Goal: Task Accomplishment & Management: Complete application form

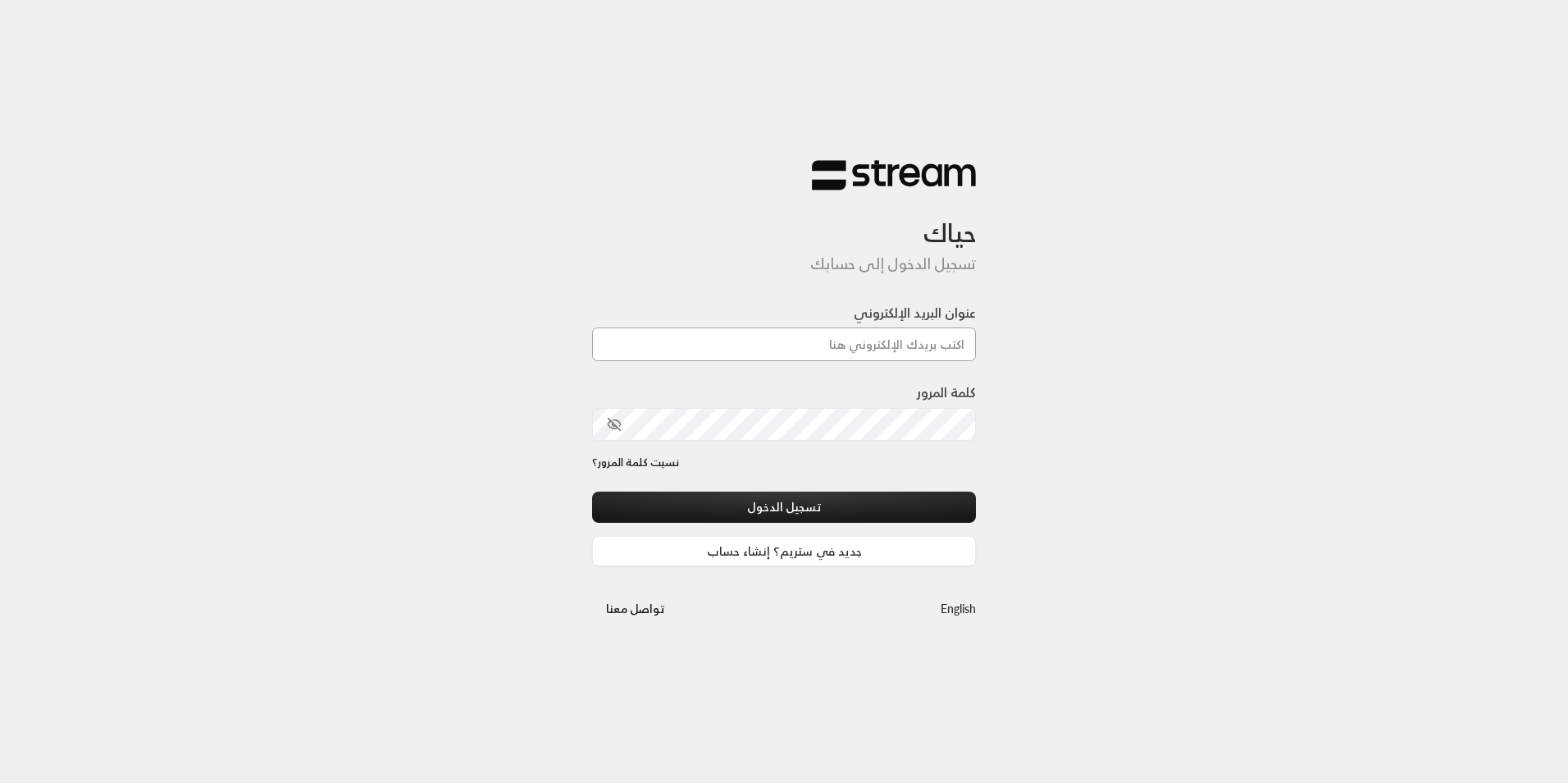
click at [845, 349] on input "عنوان البريد الإلكتروني" at bounding box center [784, 344] width 383 height 33
type input "[EMAIL_ADDRESS][DOMAIN_NAME]"
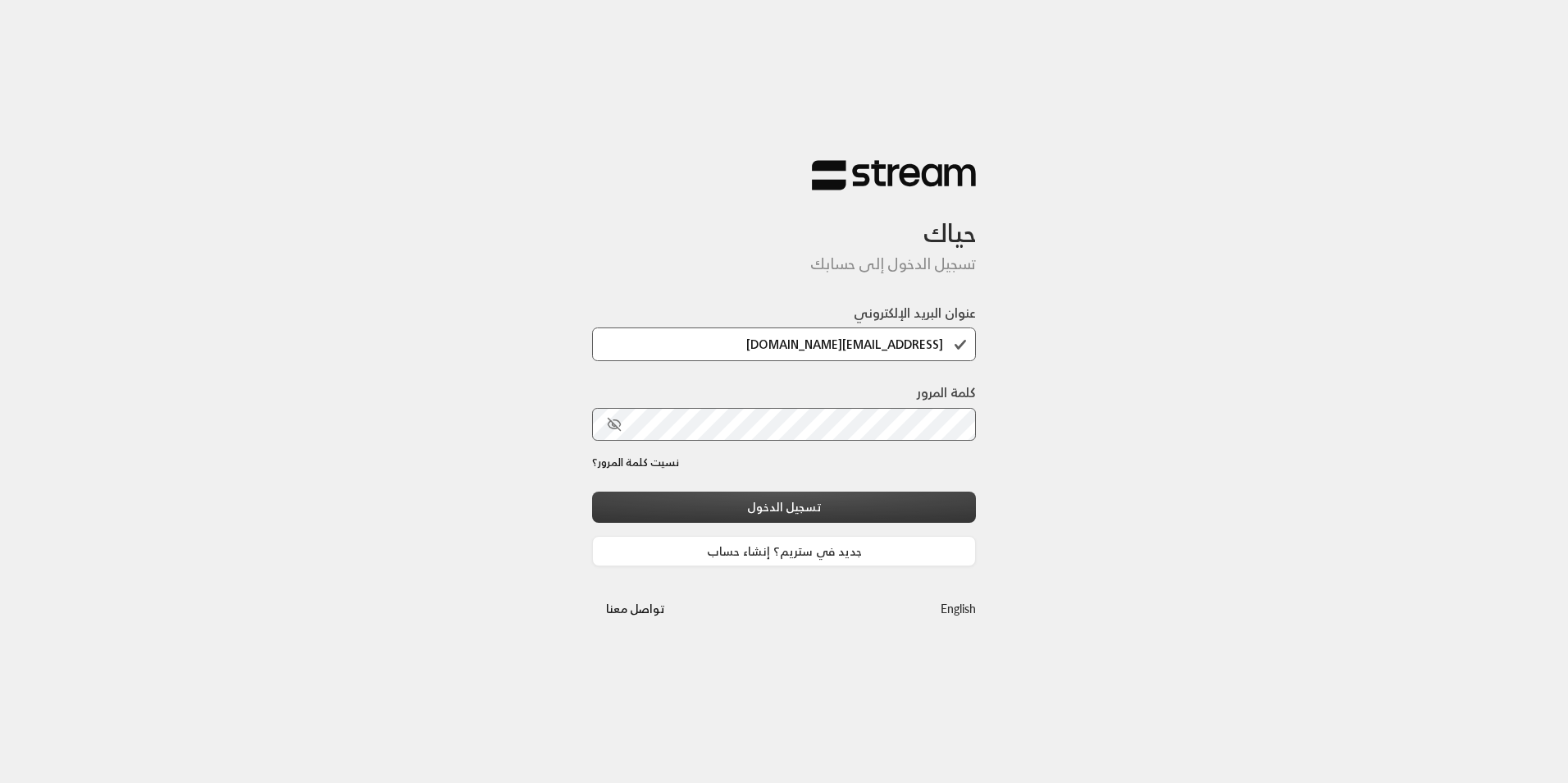
click at [849, 509] on button "تسجيل الدخول" at bounding box center [784, 506] width 383 height 30
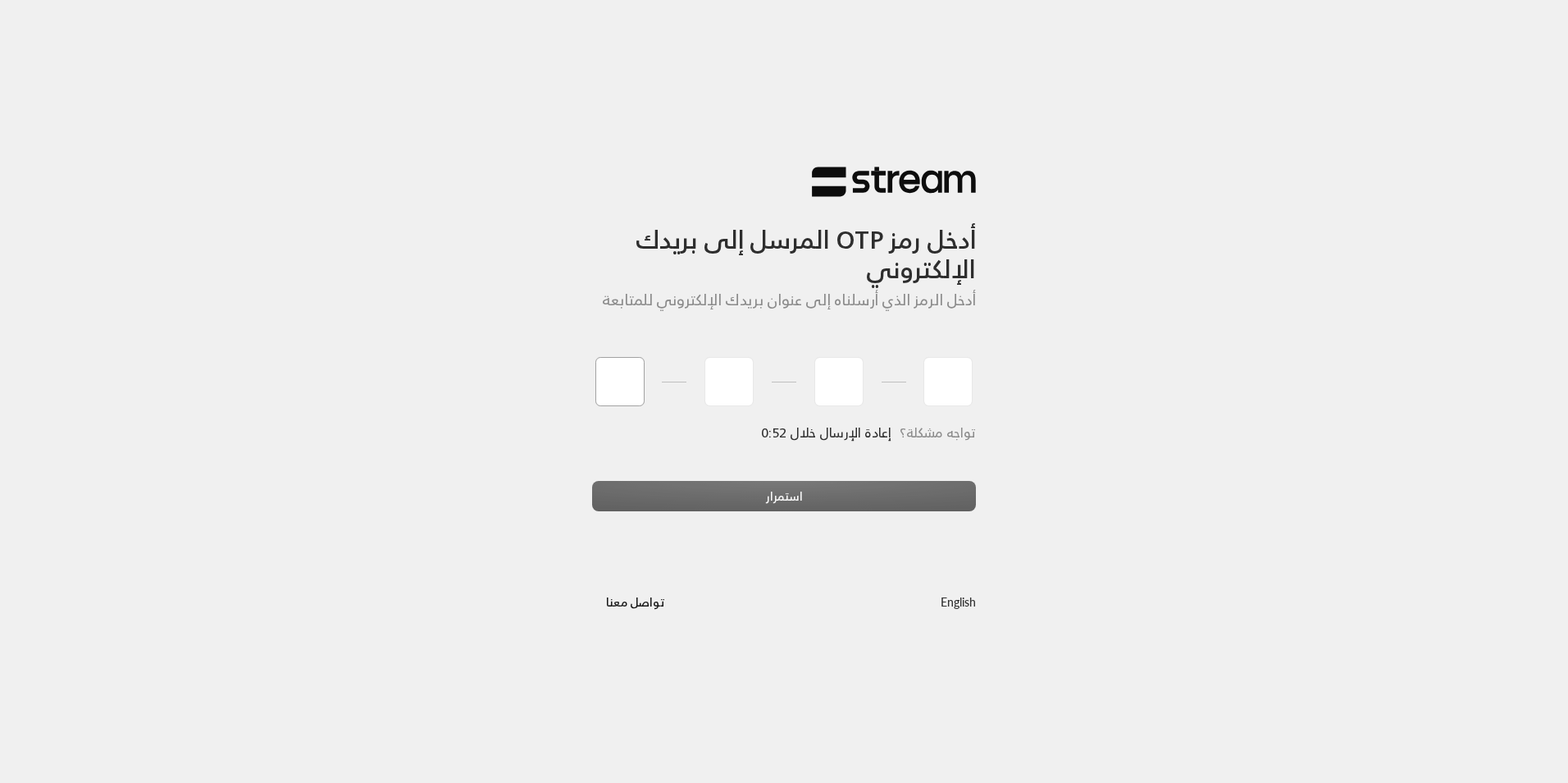
type input "9"
type input "3"
type input "5"
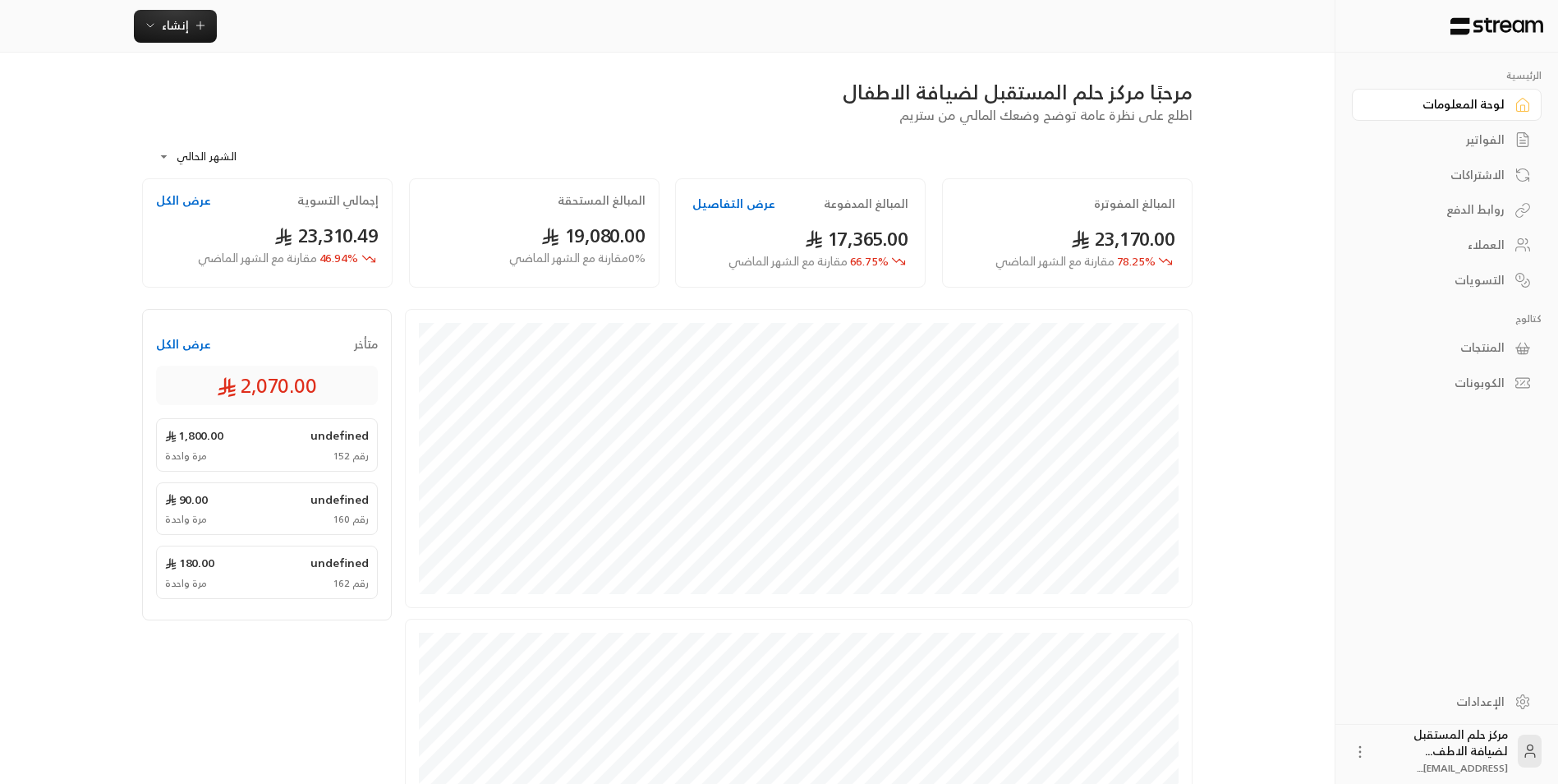
click at [1507, 140] on link "الفواتير" at bounding box center [1446, 140] width 190 height 32
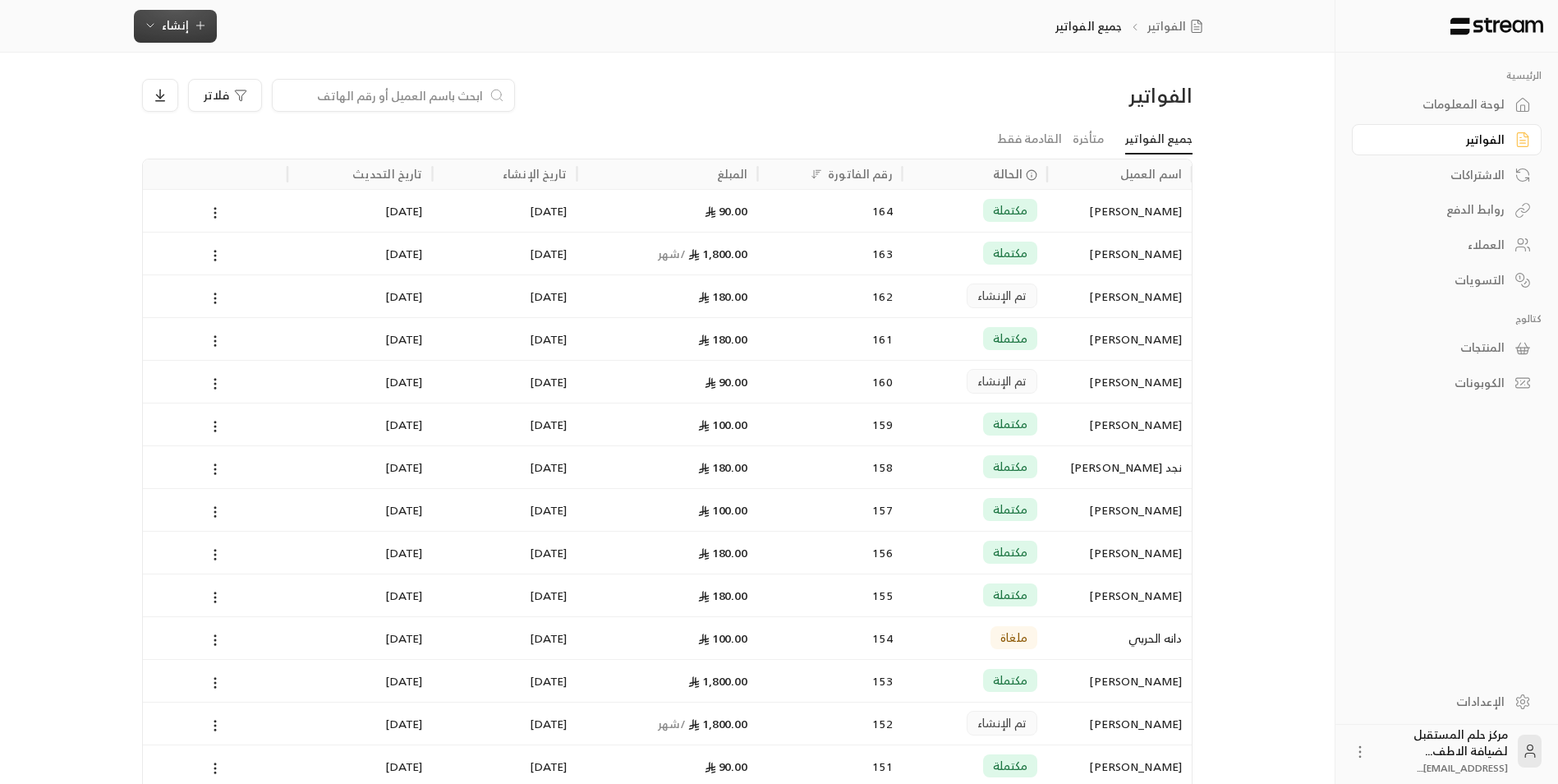
click at [185, 37] on button "إنشاء" at bounding box center [175, 26] width 83 height 33
click at [253, 114] on div "إنشاء فاتورة مرة واحدة بسهولة للمعاملات السريعة." at bounding box center [256, 102] width 207 height 33
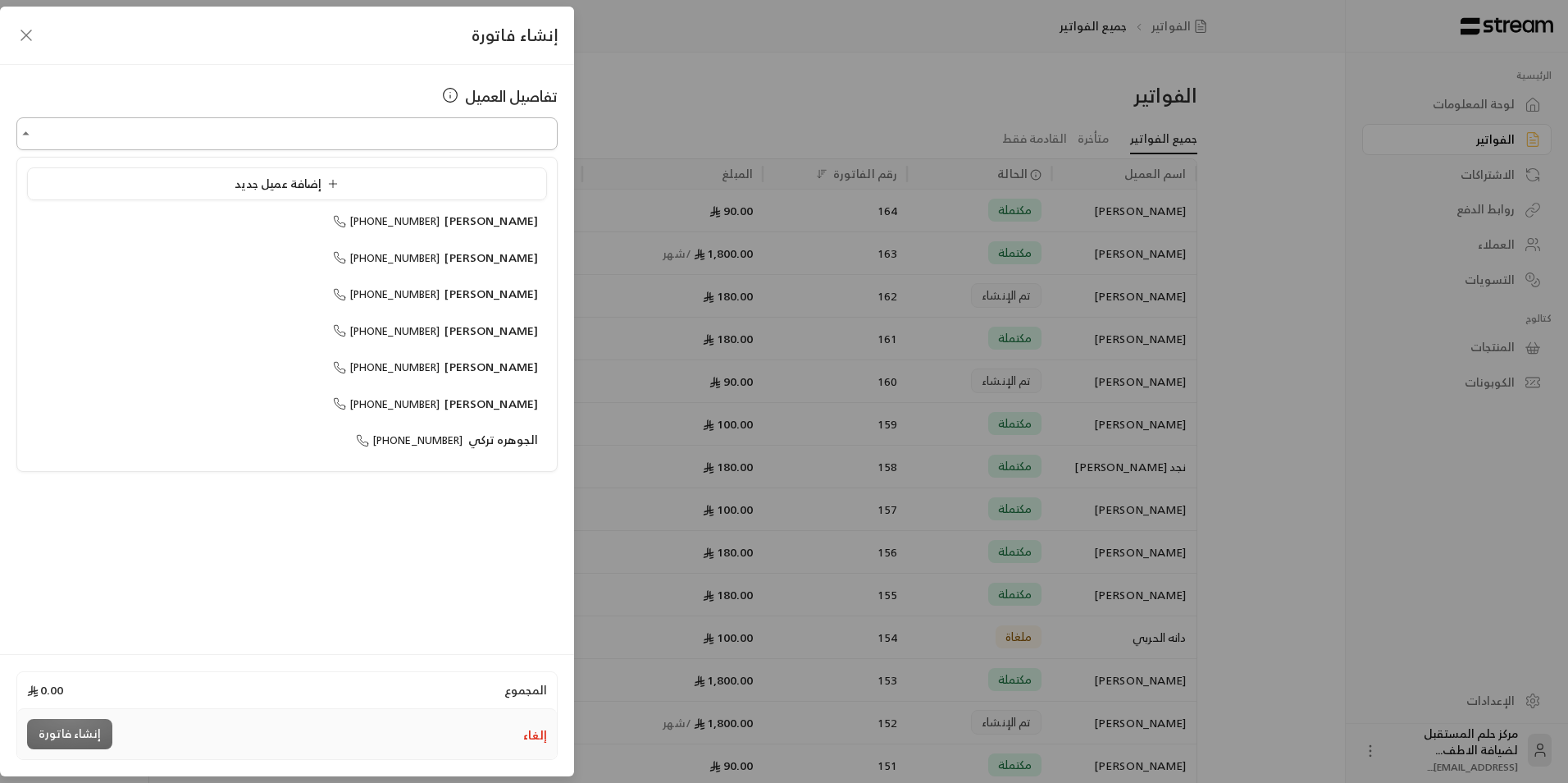
click at [402, 148] on input "اختر العميل" at bounding box center [287, 134] width 541 height 28
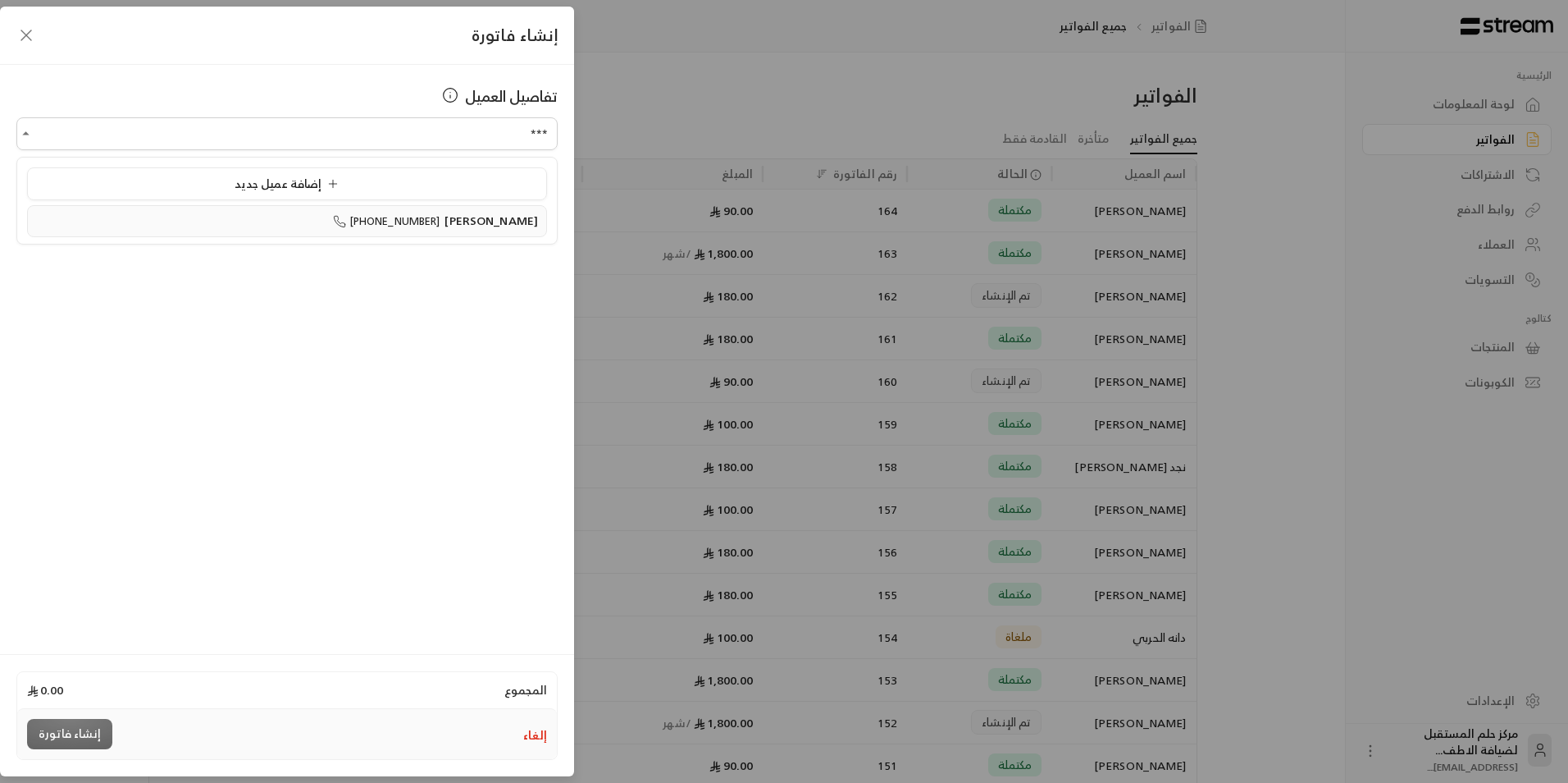
click at [450, 208] on li "[PERSON_NAME] [PHONE_NUMBER]" at bounding box center [287, 221] width 520 height 32
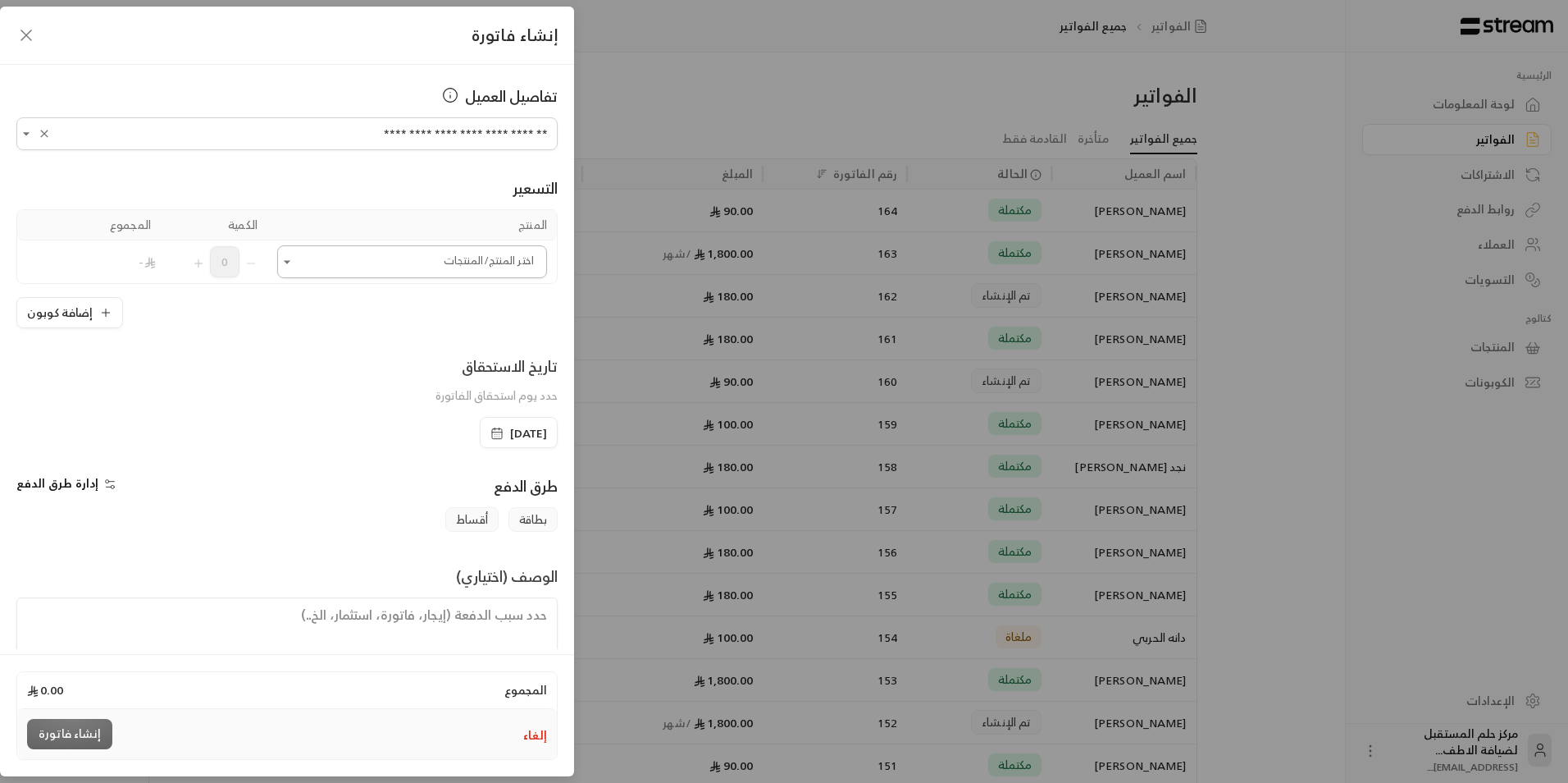
type input "**********"
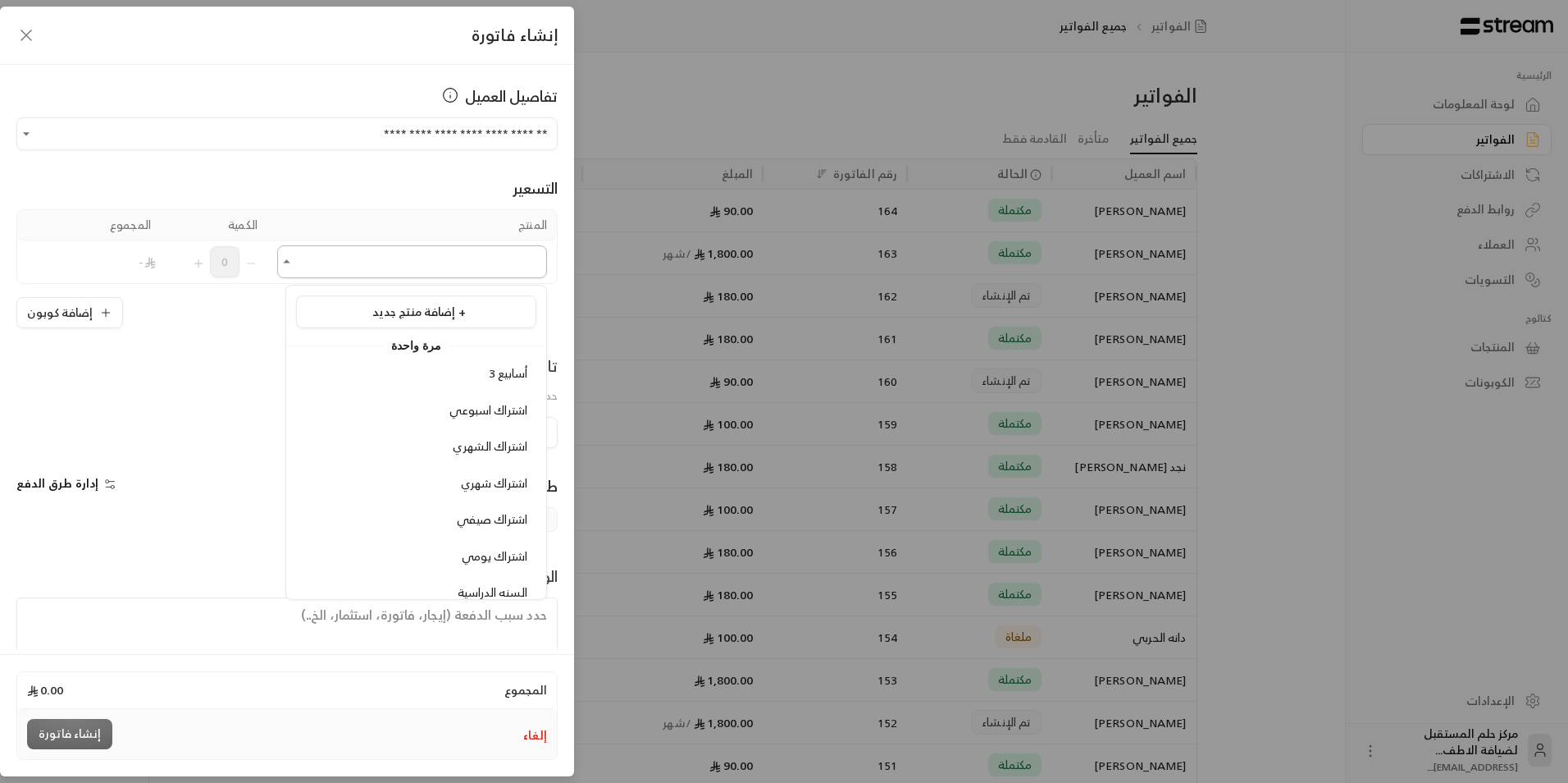
click at [431, 248] on input "اختر العميل" at bounding box center [413, 262] width 270 height 28
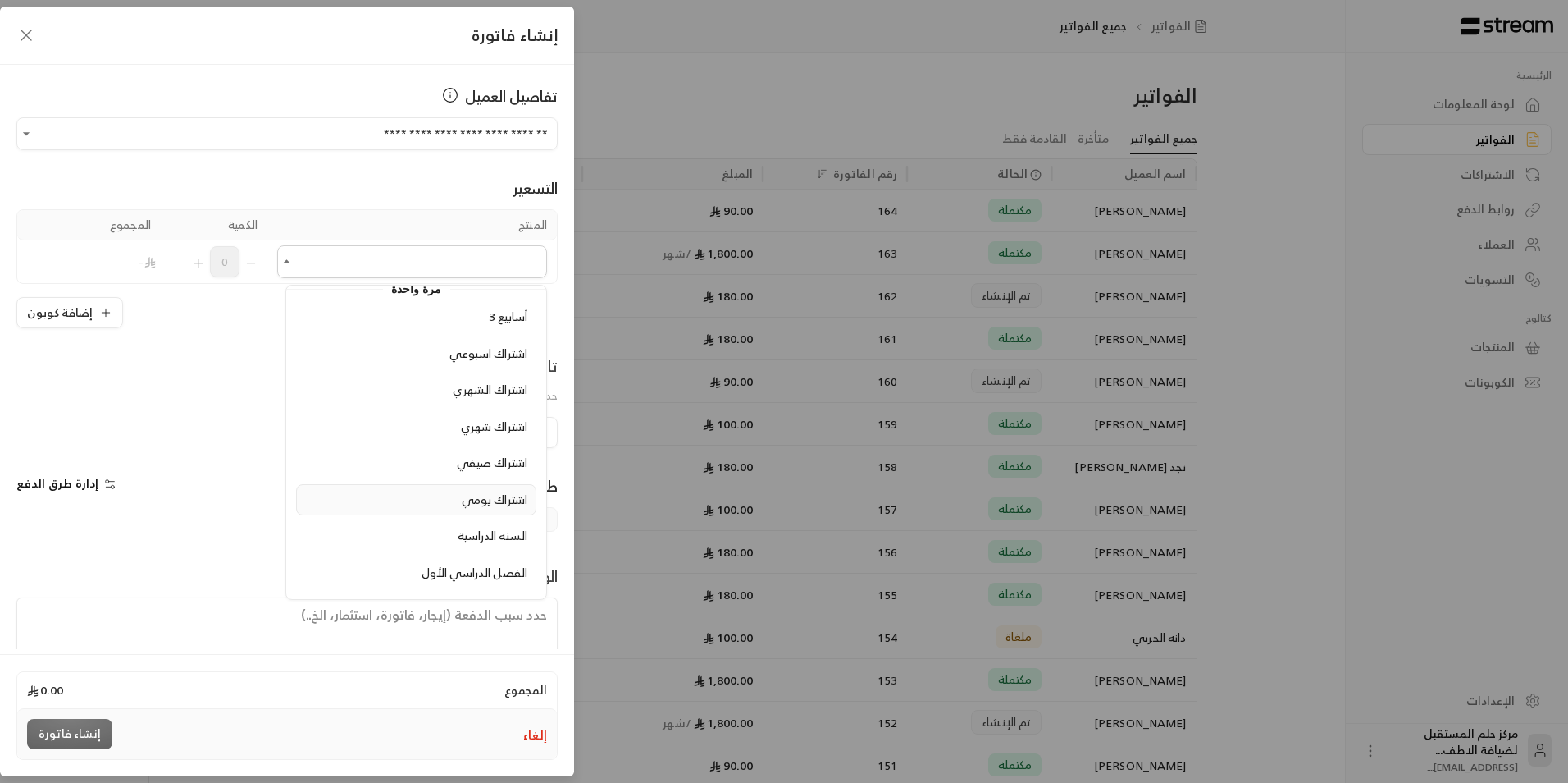
scroll to position [82, 0]
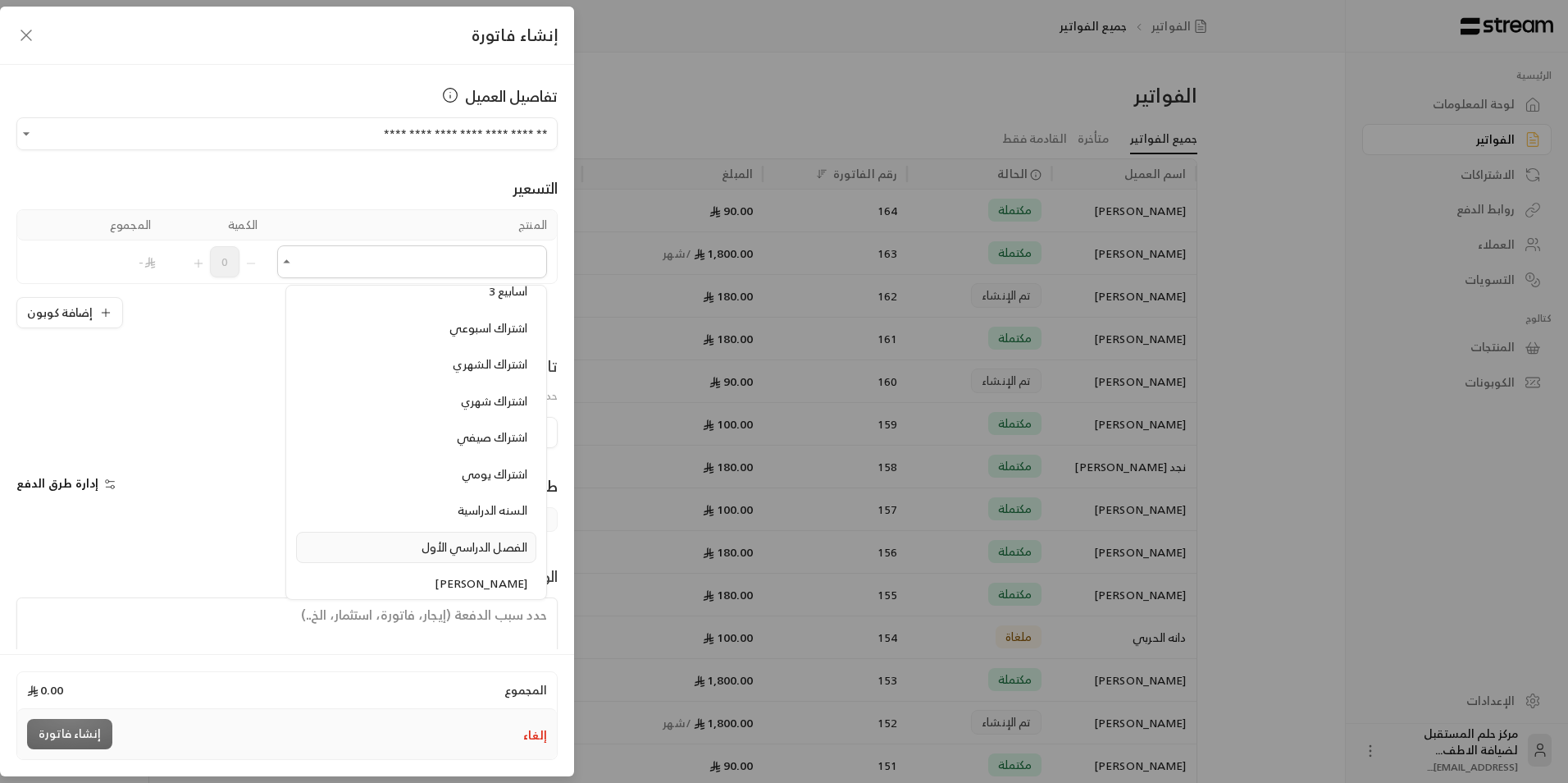
click at [399, 545] on div "الفصل الدراسي الأول" at bounding box center [416, 547] width 223 height 18
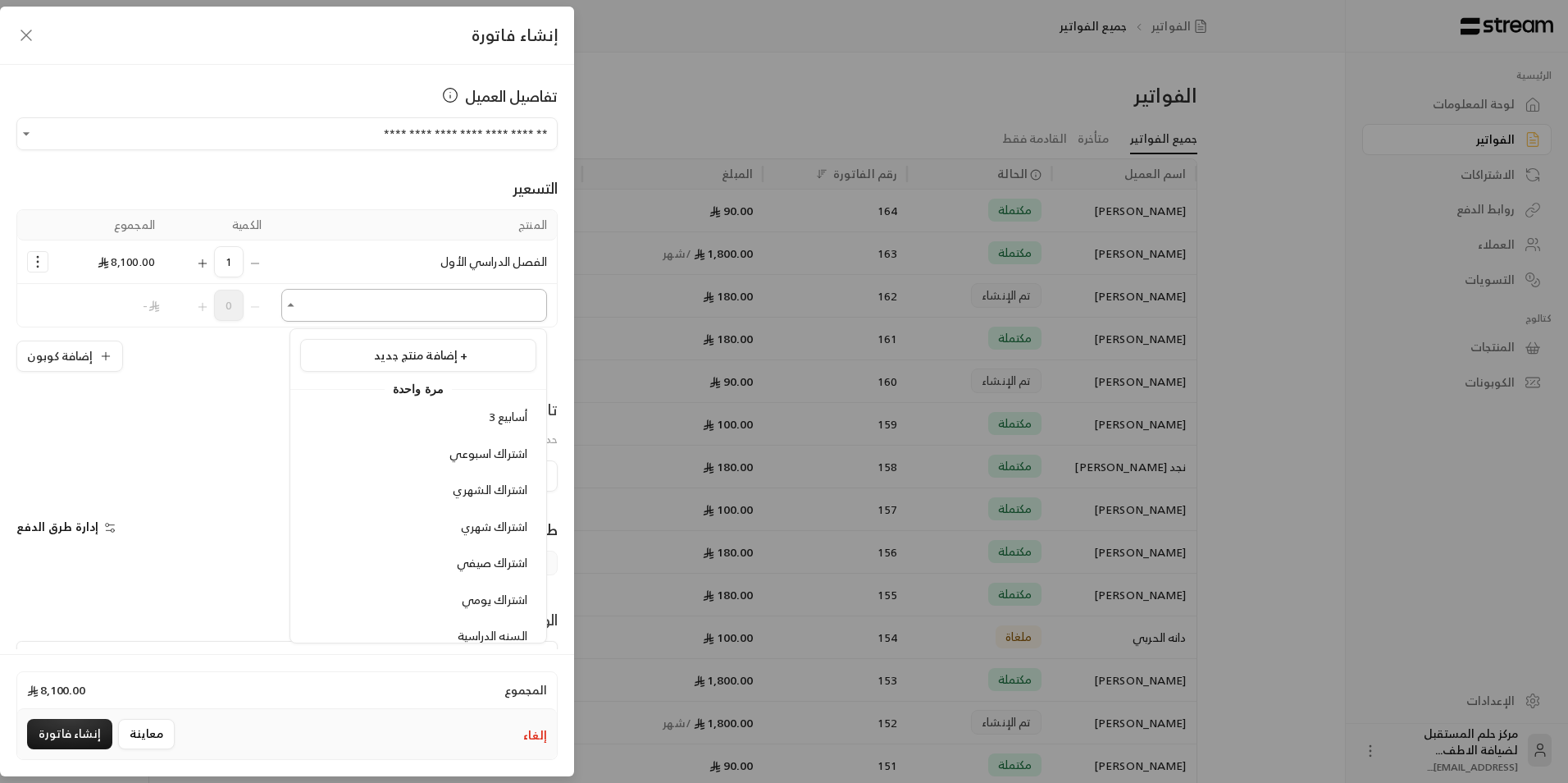
click at [388, 310] on input "اختر العميل" at bounding box center [413, 305] width 266 height 28
click at [400, 339] on li "إضافة منتج جديد +" at bounding box center [418, 354] width 236 height 33
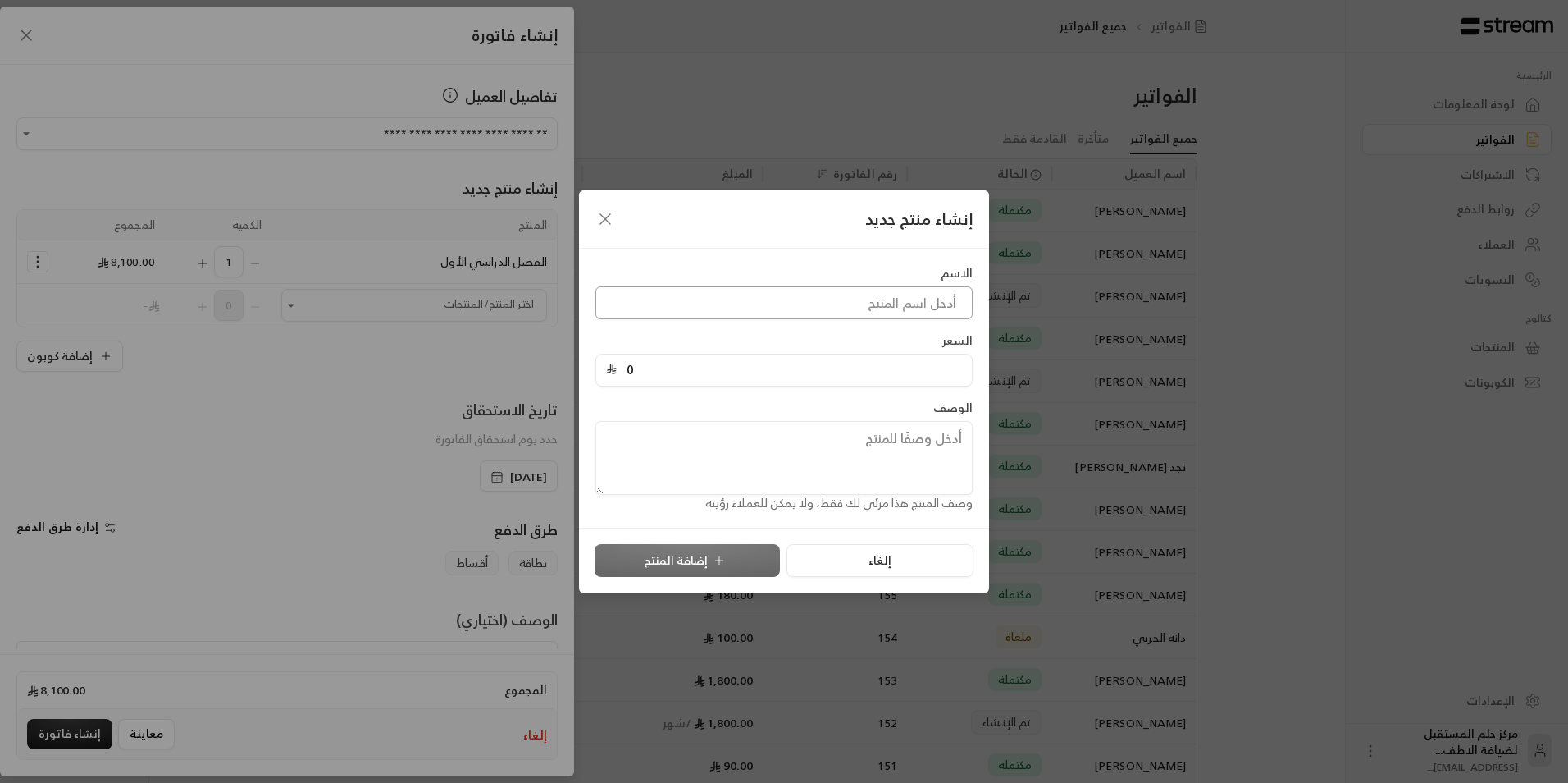
click at [646, 315] on input at bounding box center [784, 302] width 378 height 33
type input "الفصل الدراسي الثاني"
click at [729, 374] on input "0" at bounding box center [789, 369] width 345 height 31
type input "8100"
click at [704, 548] on button "إضافة المنتج" at bounding box center [687, 560] width 185 height 33
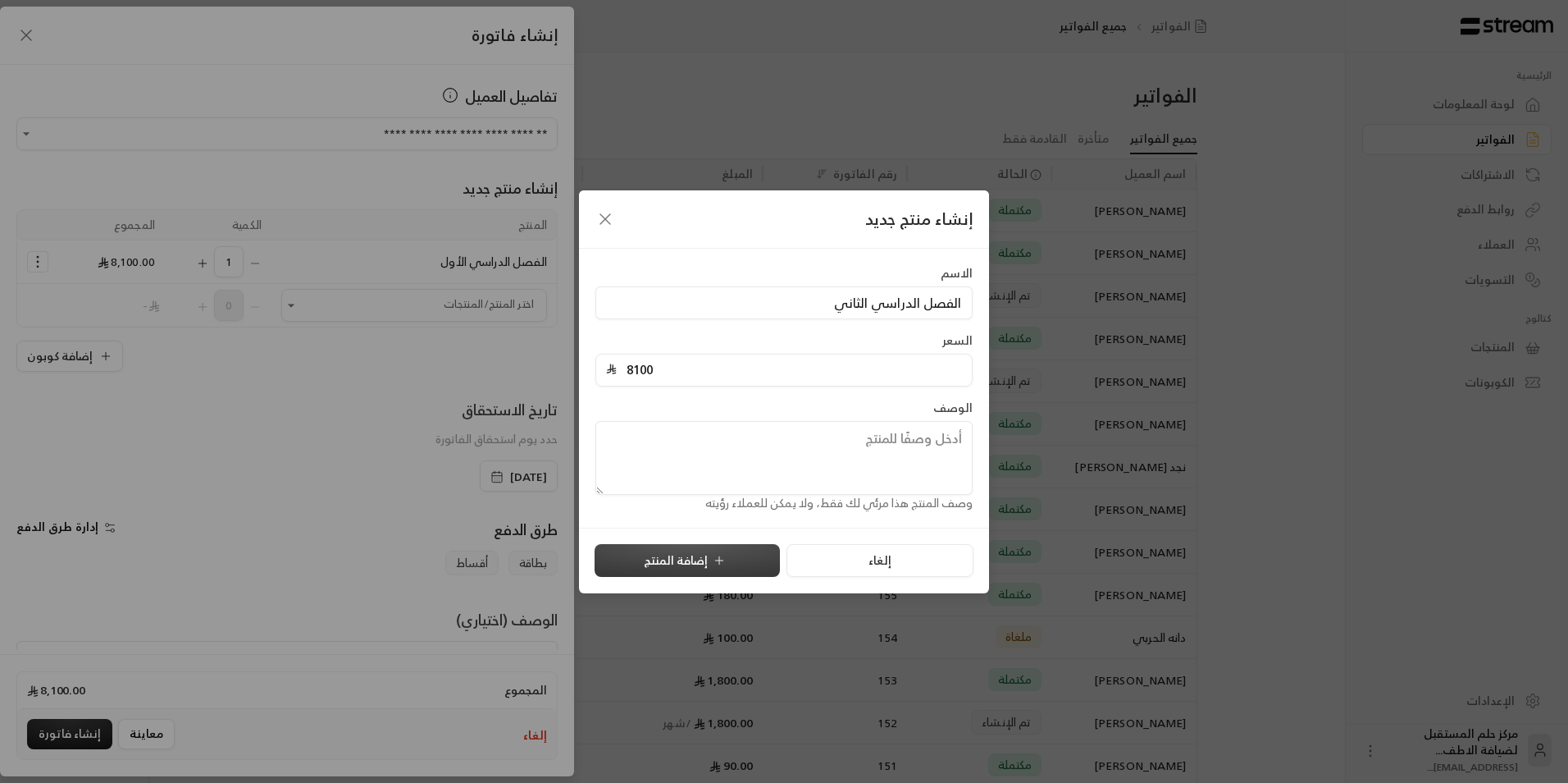
type input "0"
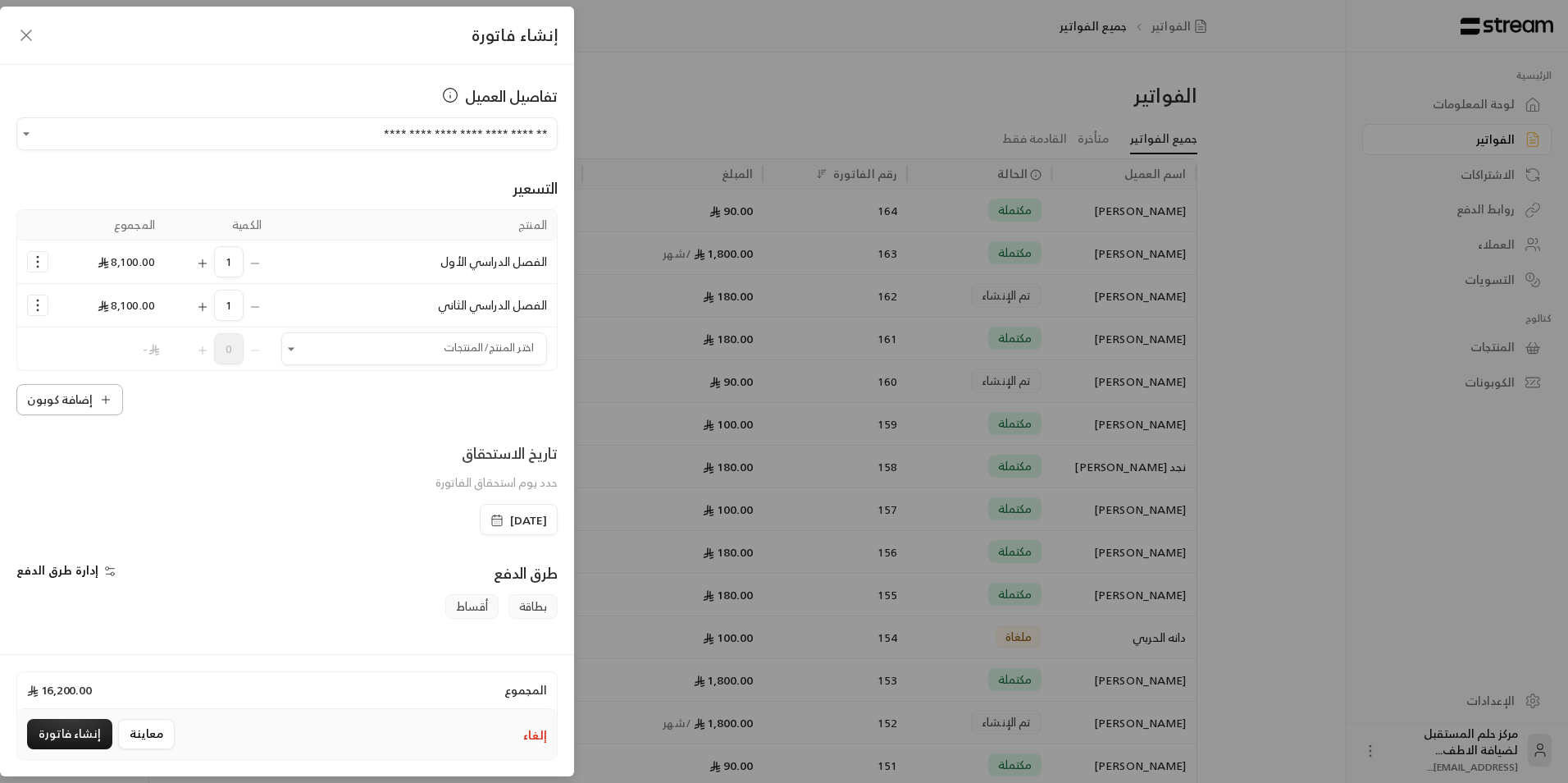
click at [80, 412] on button "إضافة كوبون" at bounding box center [70, 399] width 107 height 31
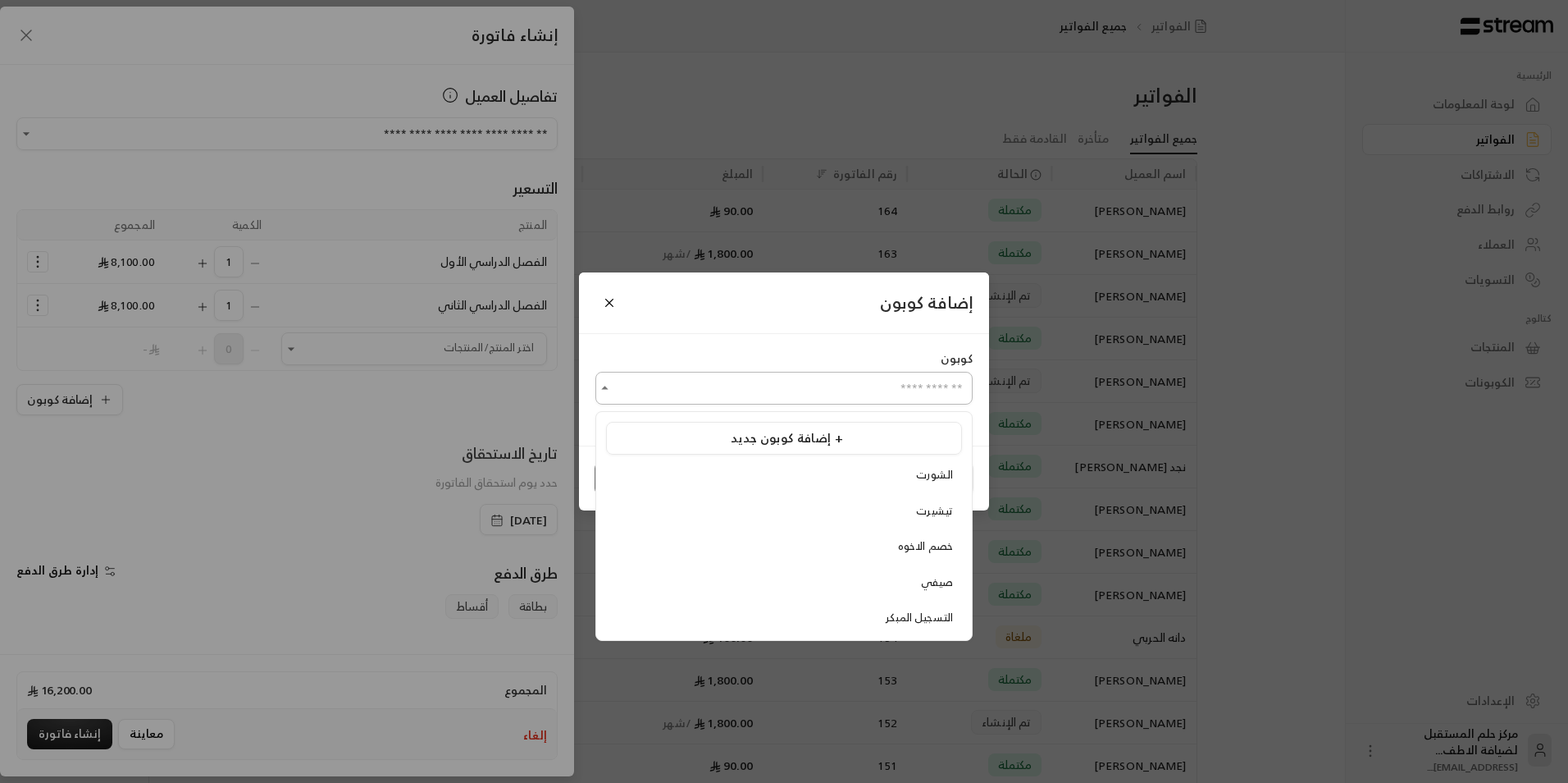
click at [717, 402] on input "اختر العميل" at bounding box center [784, 389] width 378 height 28
click at [742, 436] on span "إضافة كوبون جديد +" at bounding box center [787, 438] width 113 height 23
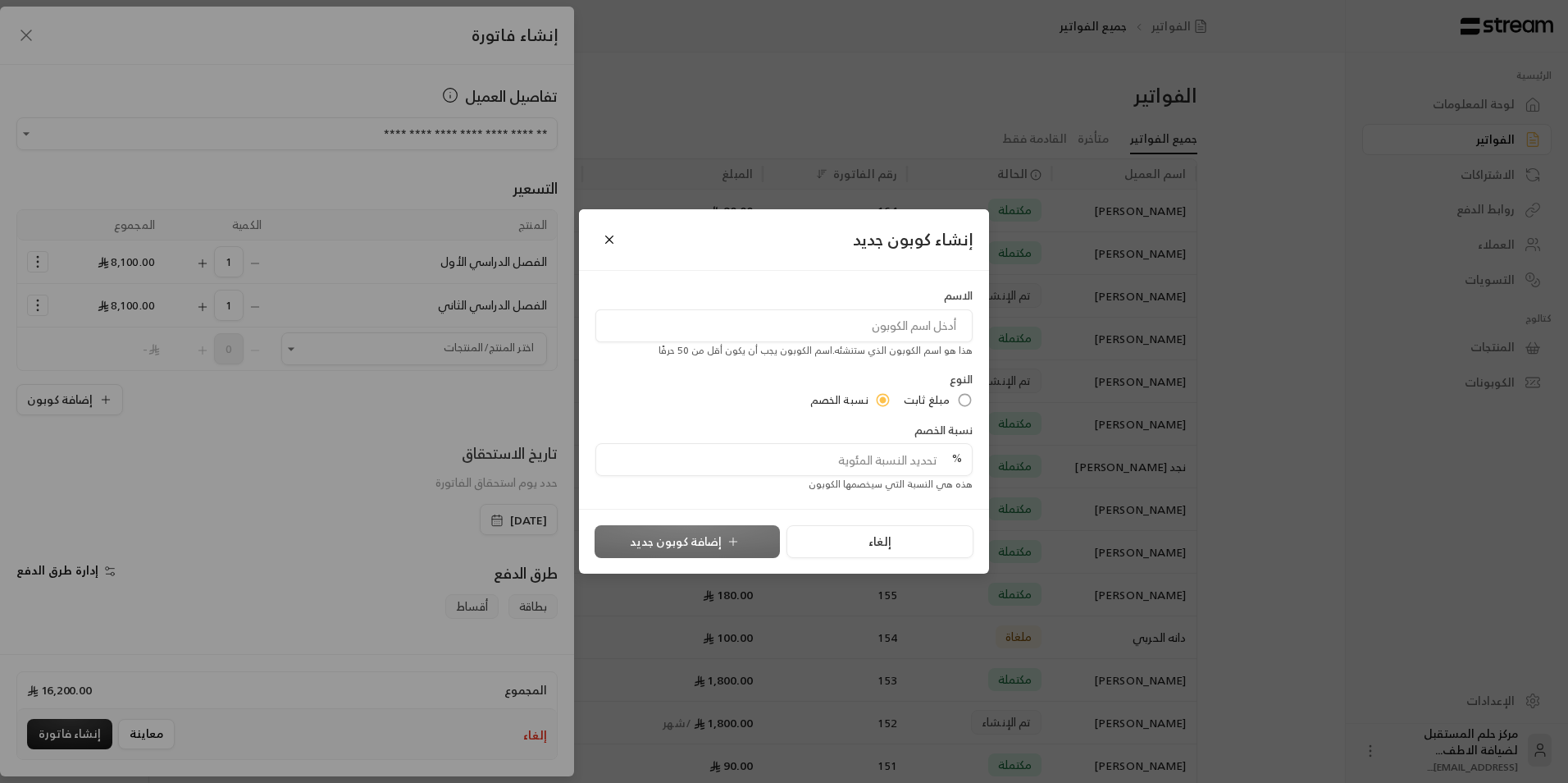
click at [859, 336] on input at bounding box center [784, 325] width 378 height 33
type input "الرفعة الولى من اصل 4"
click at [964, 409] on div "الاسم الرفعة الولى من اصل 4 هذا هو اسم الكوبون الذي ستنشئه . اسم الكوبون يجب أن…" at bounding box center [784, 389] width 393 height 205
click at [867, 457] on input "tel" at bounding box center [789, 459] width 345 height 31
click at [601, 238] on button "Close" at bounding box center [609, 240] width 28 height 28
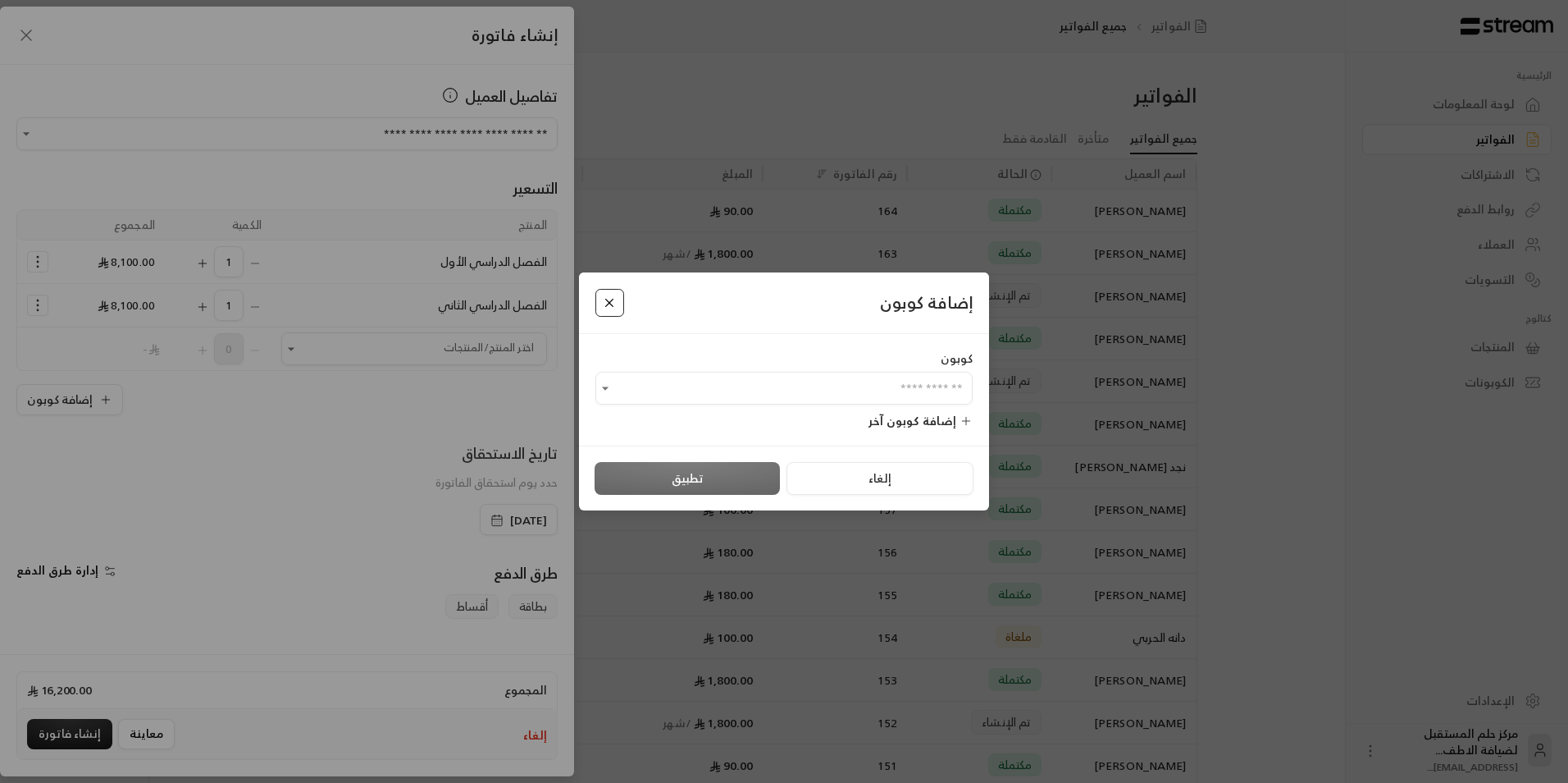
click at [604, 314] on button "Close" at bounding box center [609, 303] width 28 height 28
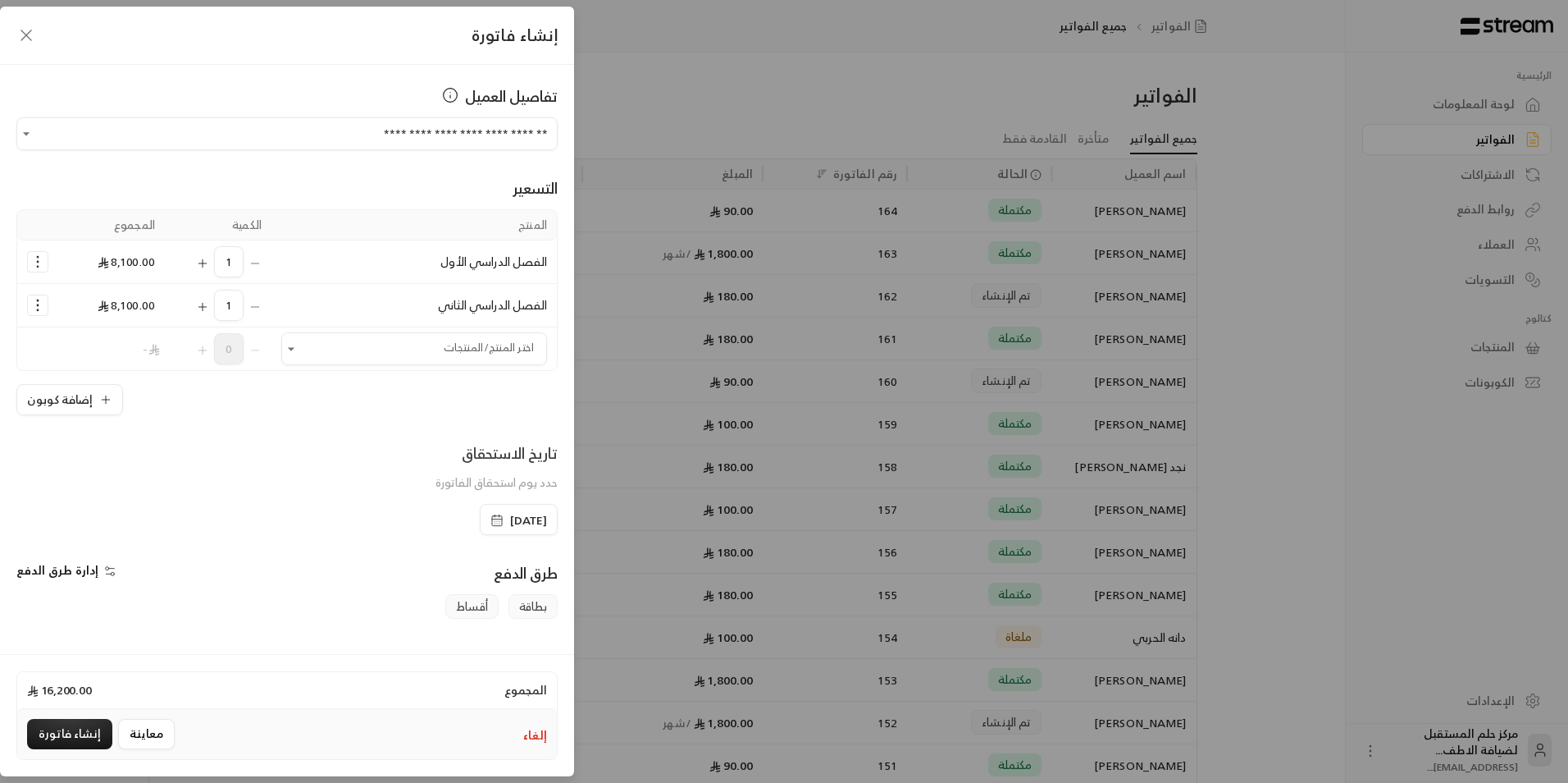
click at [42, 299] on icon "Selected Products" at bounding box center [38, 305] width 17 height 17
click at [85, 383] on link "إزالة المنتج" at bounding box center [89, 375] width 102 height 28
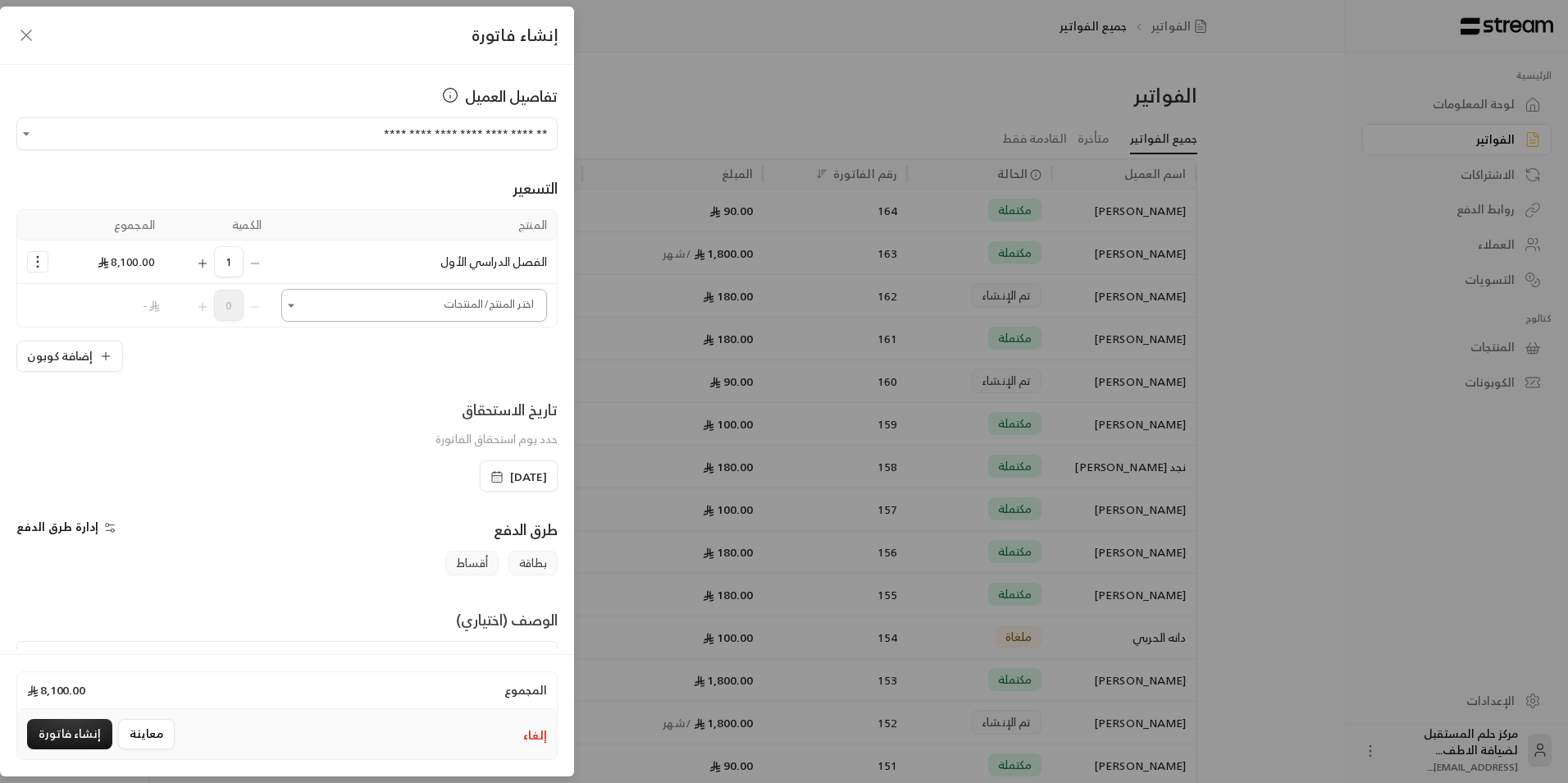
click at [373, 318] on input "اختر العميل" at bounding box center [413, 305] width 266 height 28
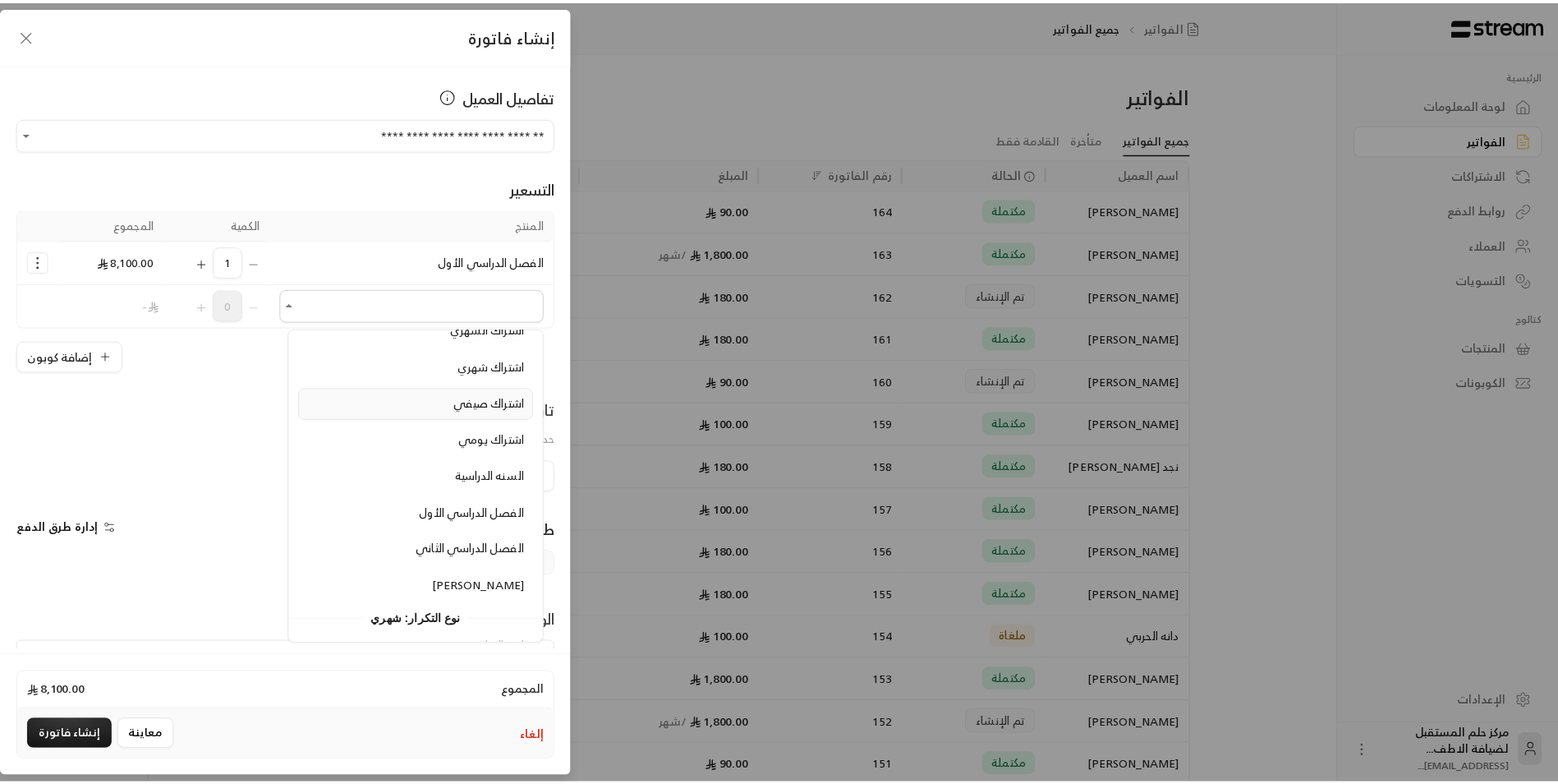
scroll to position [164, 0]
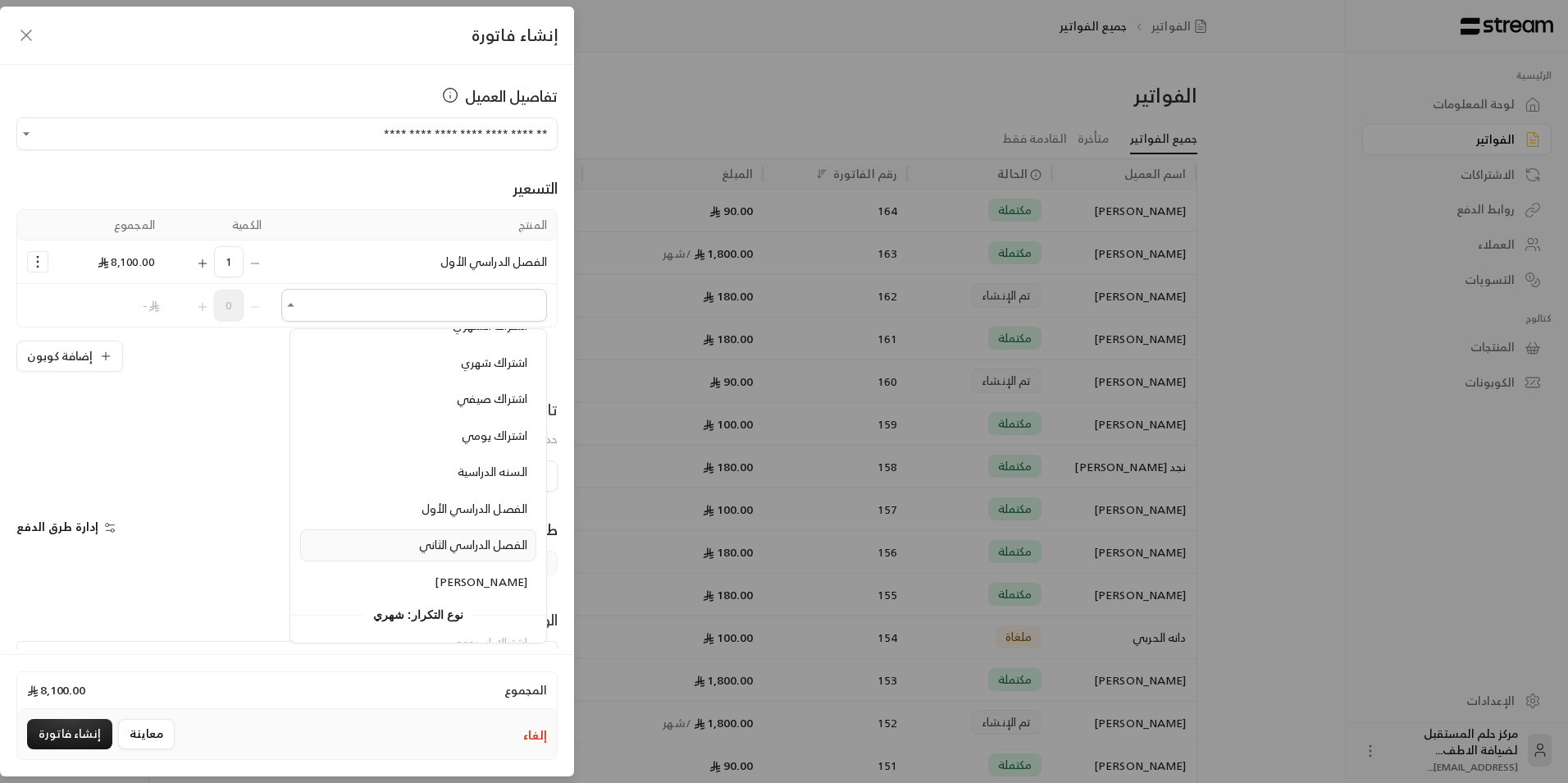
click at [454, 553] on span "الفصل الدراسي الثاني" at bounding box center [473, 544] width 108 height 21
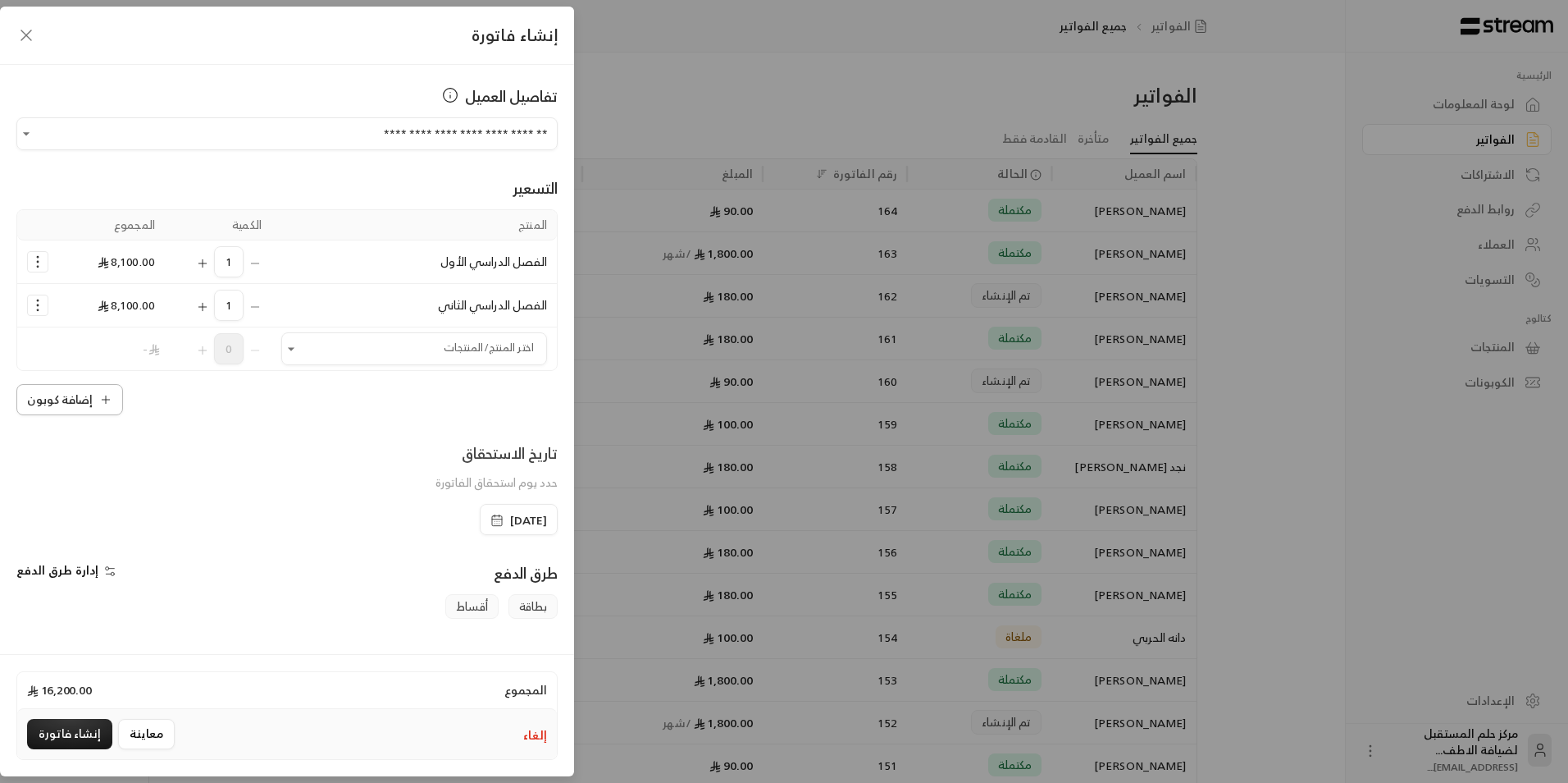
click at [68, 399] on button "إضافة كوبون" at bounding box center [70, 399] width 107 height 31
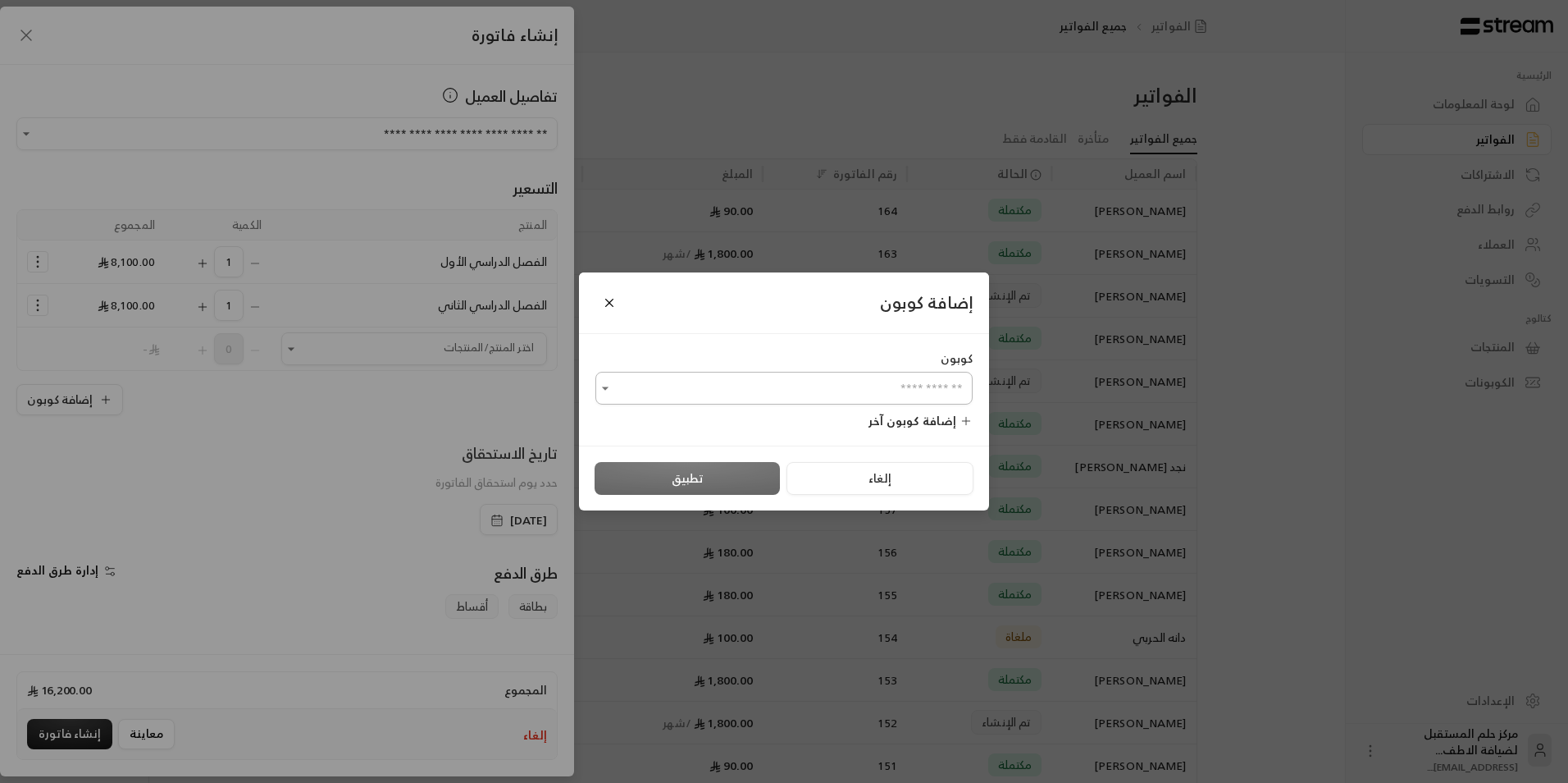
click at [820, 381] on input "اختر العميل" at bounding box center [784, 389] width 378 height 28
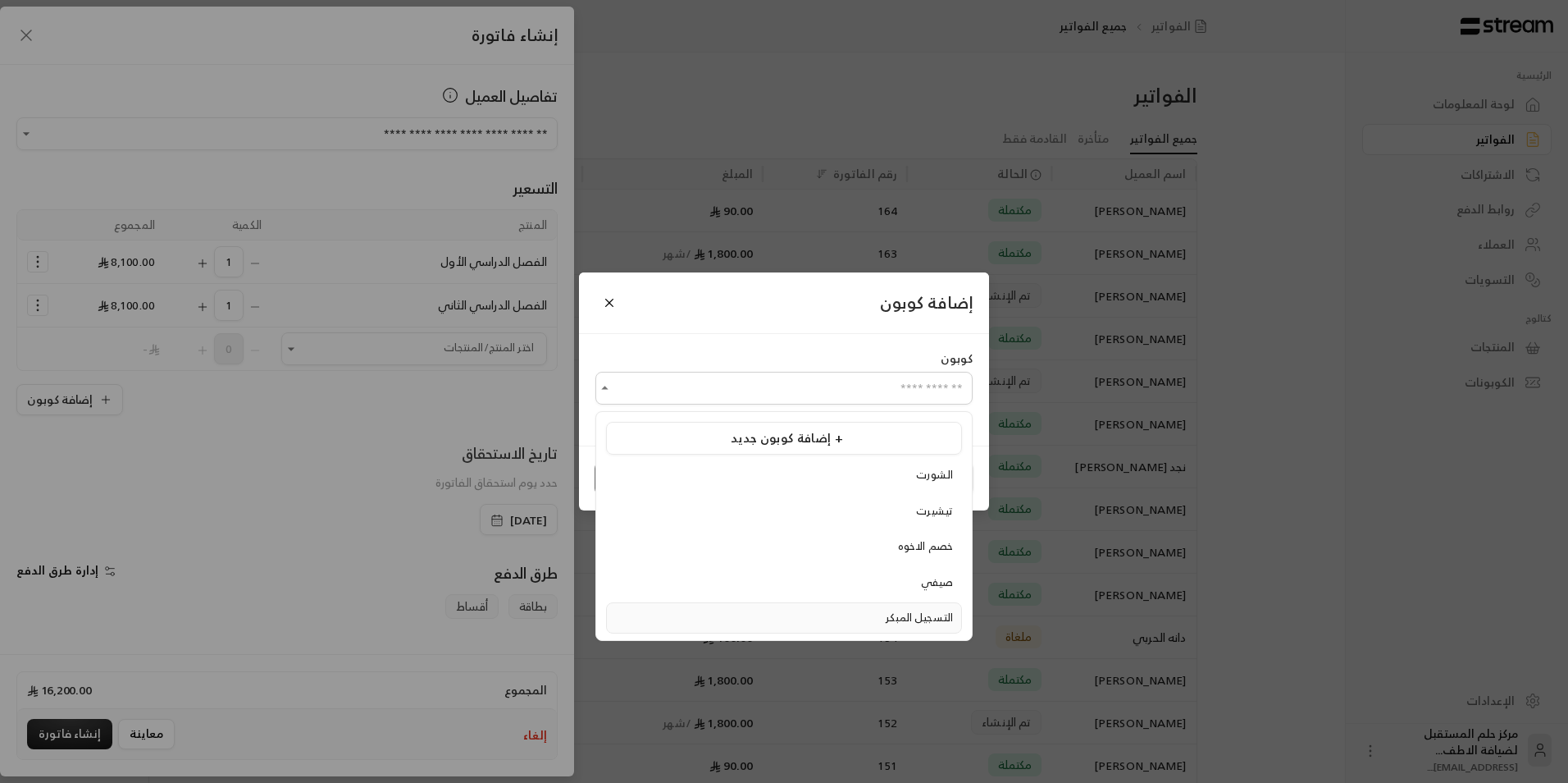
click at [867, 618] on div "التسجيل المبكر" at bounding box center [784, 618] width 338 height 17
type input "**********"
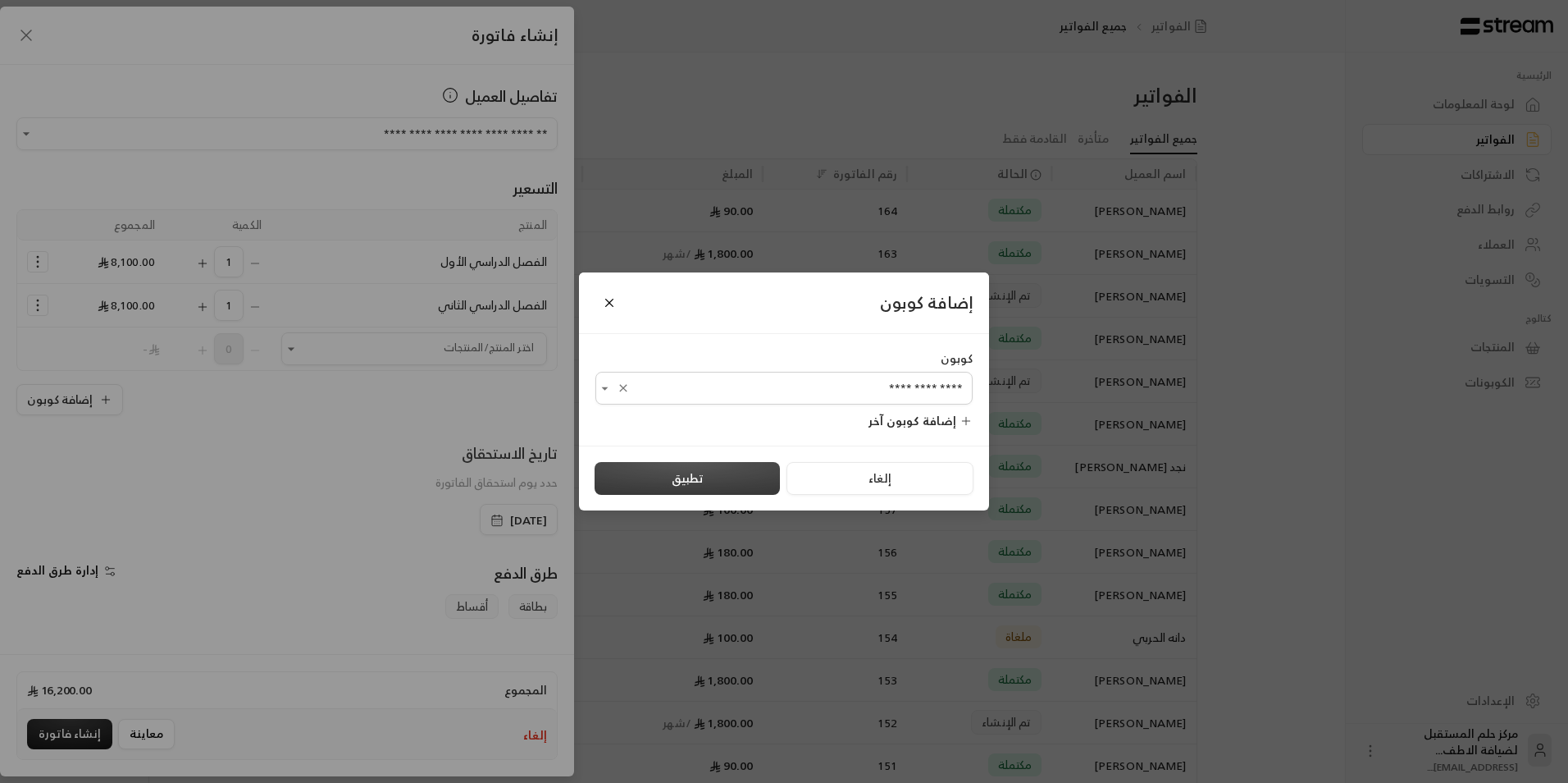
click at [702, 480] on button "تطبيق" at bounding box center [687, 478] width 185 height 33
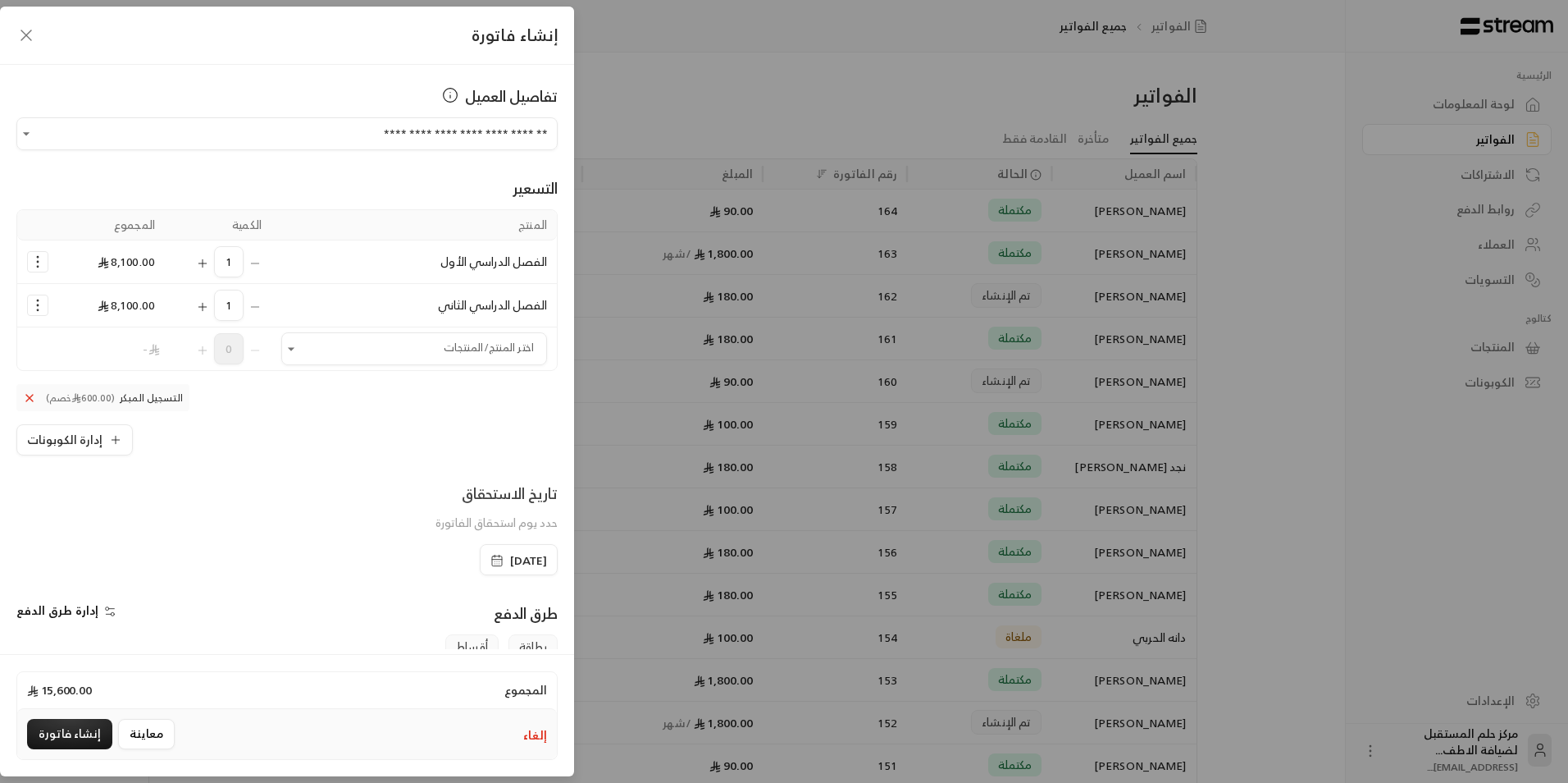
click at [30, 393] on span "التسجيل المبكر (600.00 خصم)" at bounding box center [103, 397] width 173 height 27
click at [48, 404] on span "التسجيل المبكر (600.00 خصم)" at bounding box center [103, 397] width 173 height 27
click at [33, 396] on icon at bounding box center [29, 398] width 7 height 7
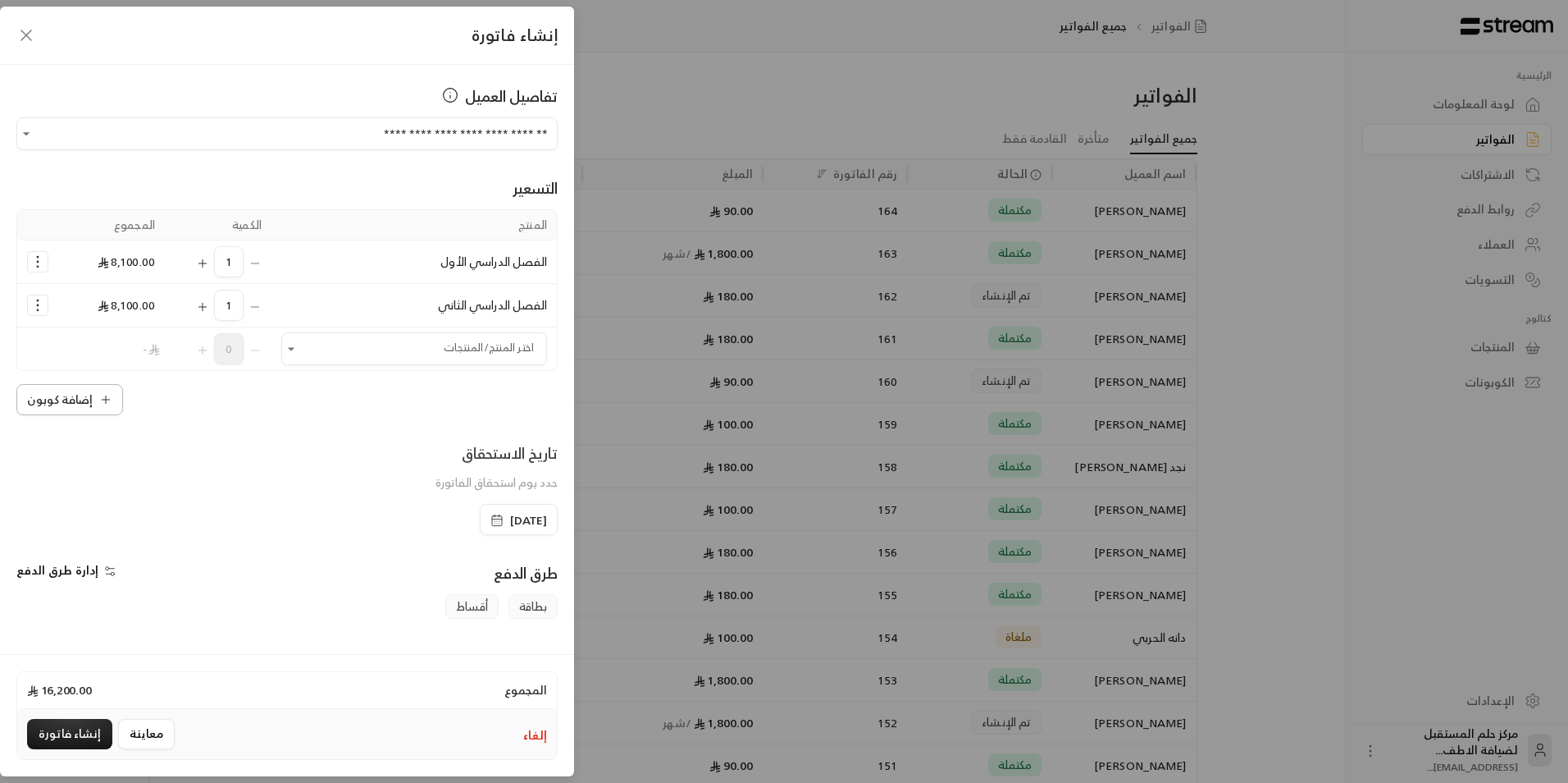
click at [65, 409] on button "إضافة كوبون" at bounding box center [70, 399] width 107 height 31
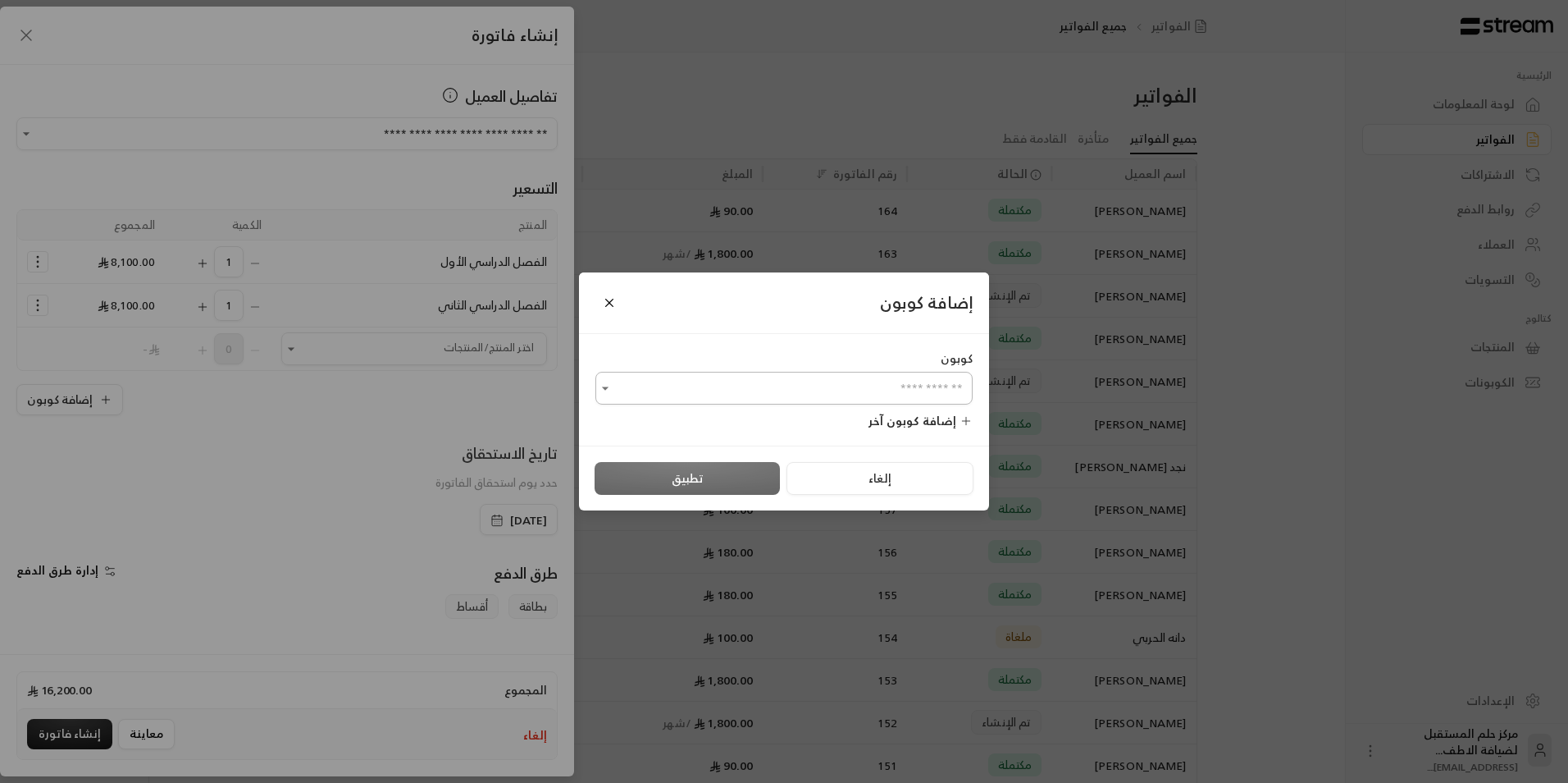
click at [774, 395] on input "اختر العميل" at bounding box center [784, 389] width 378 height 28
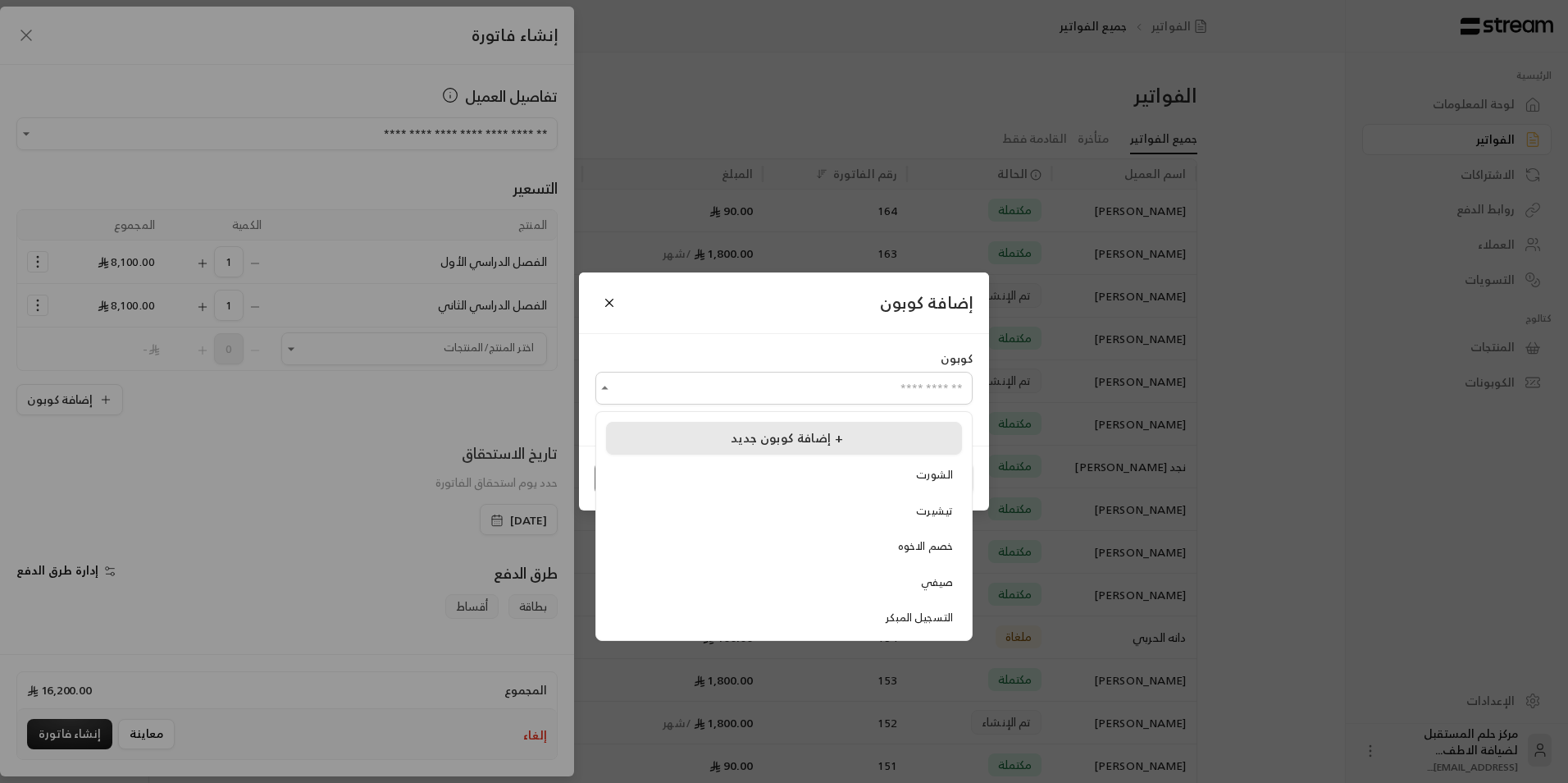
click at [859, 450] on li "إضافة كوبون جديد +" at bounding box center [784, 438] width 356 height 33
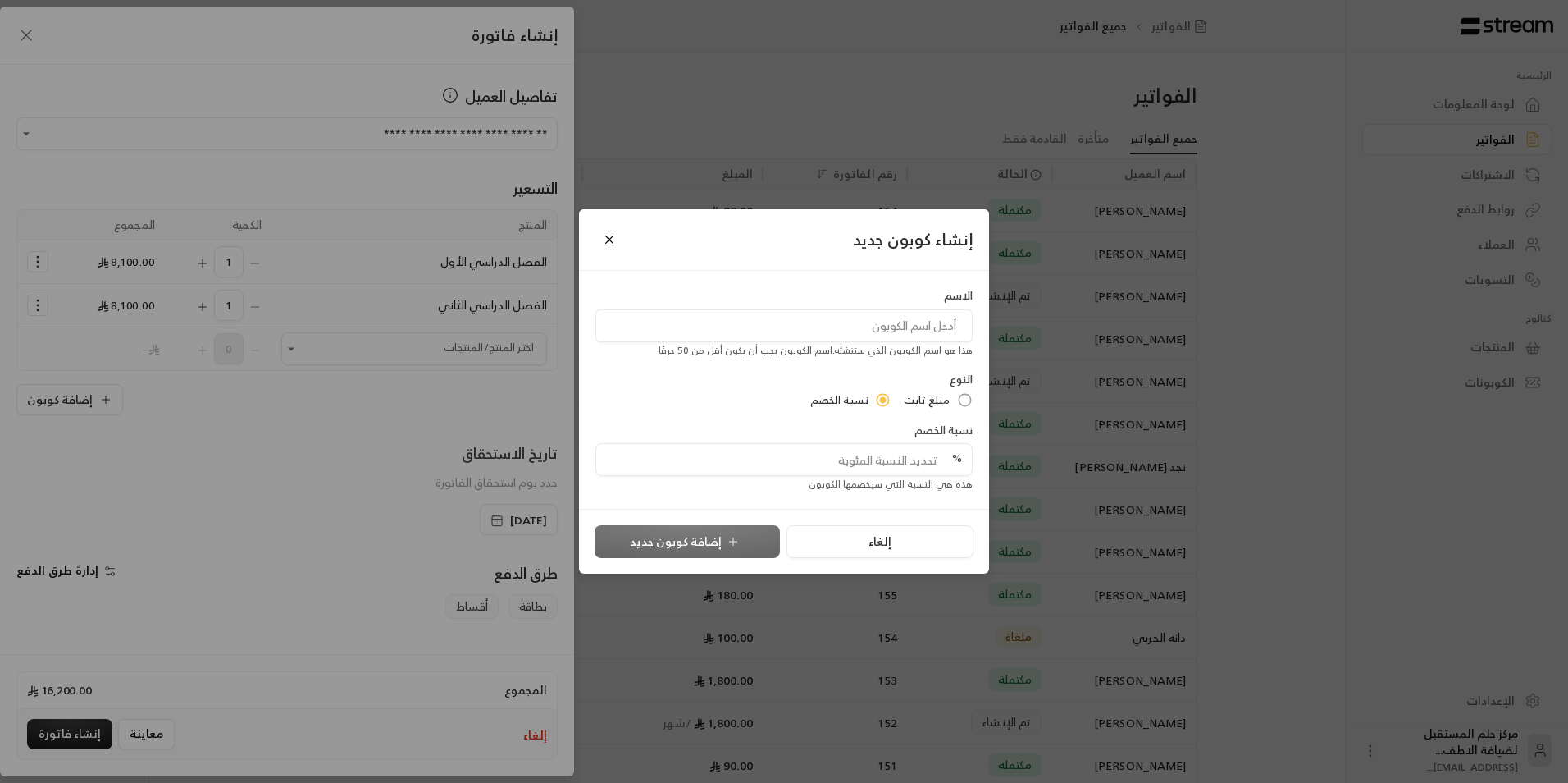
click at [886, 331] on input at bounding box center [784, 325] width 378 height 33
type input "التسجيل المبكر 2"
click at [934, 407] on span "مبلغ ثابت" at bounding box center [926, 400] width 46 height 17
click at [923, 452] on input "tel" at bounding box center [789, 459] width 345 height 31
type input "1200"
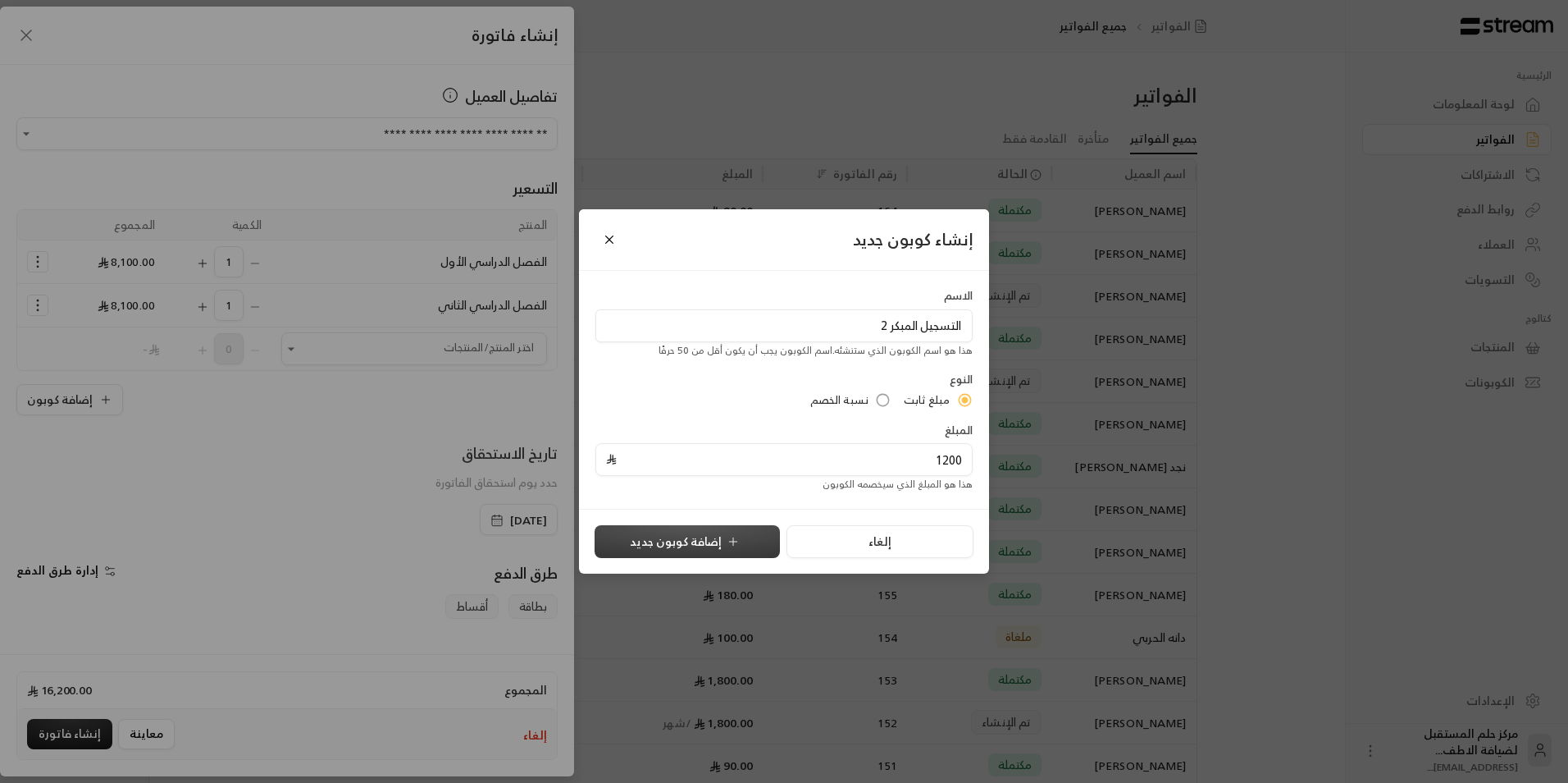
click at [716, 554] on button "إضافة كوبون جديد" at bounding box center [687, 541] width 185 height 33
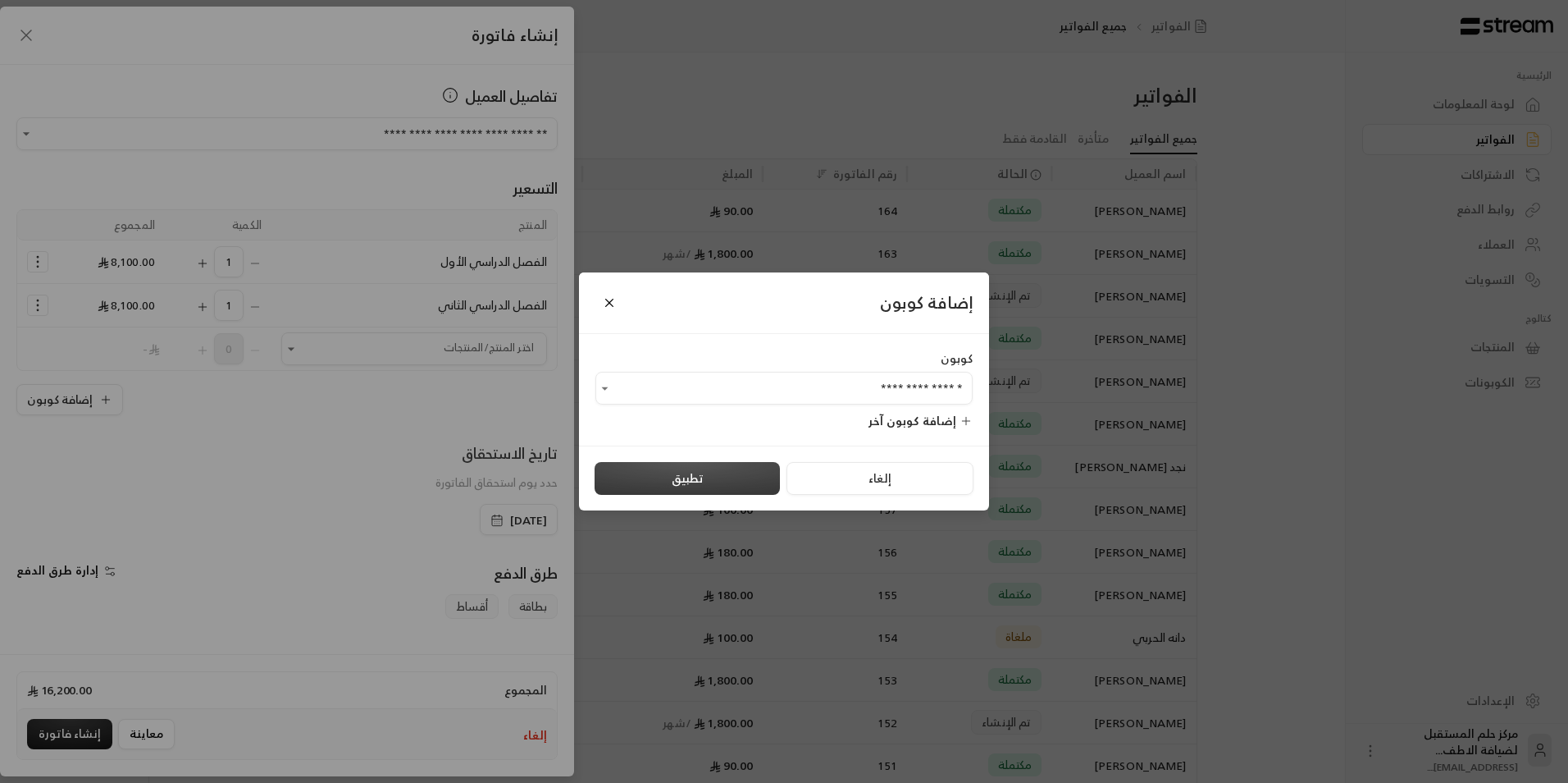
click at [721, 474] on button "تطبيق" at bounding box center [687, 478] width 185 height 33
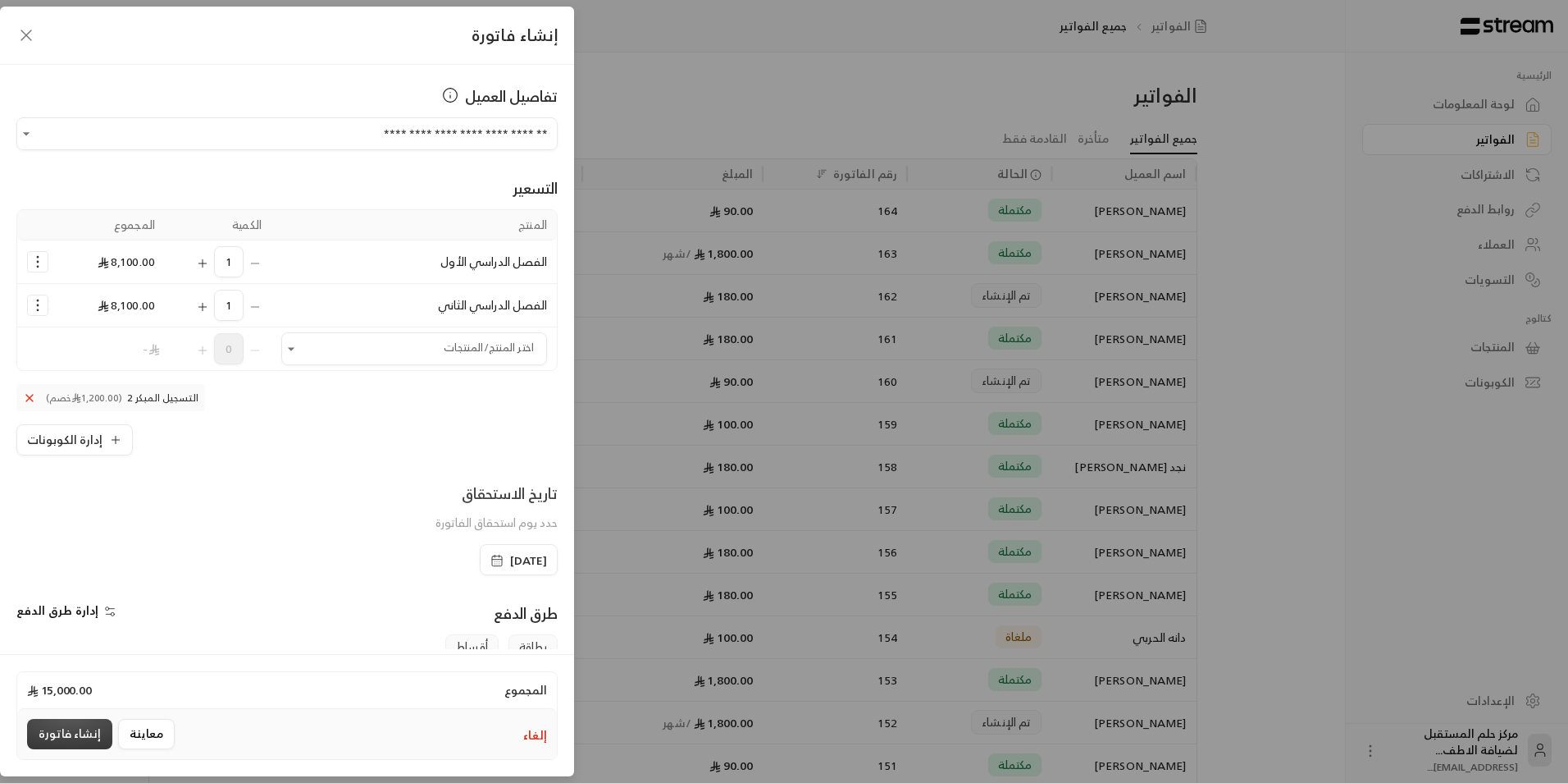
click at [68, 725] on button "إنشاء فاتورة" at bounding box center [69, 734] width 85 height 30
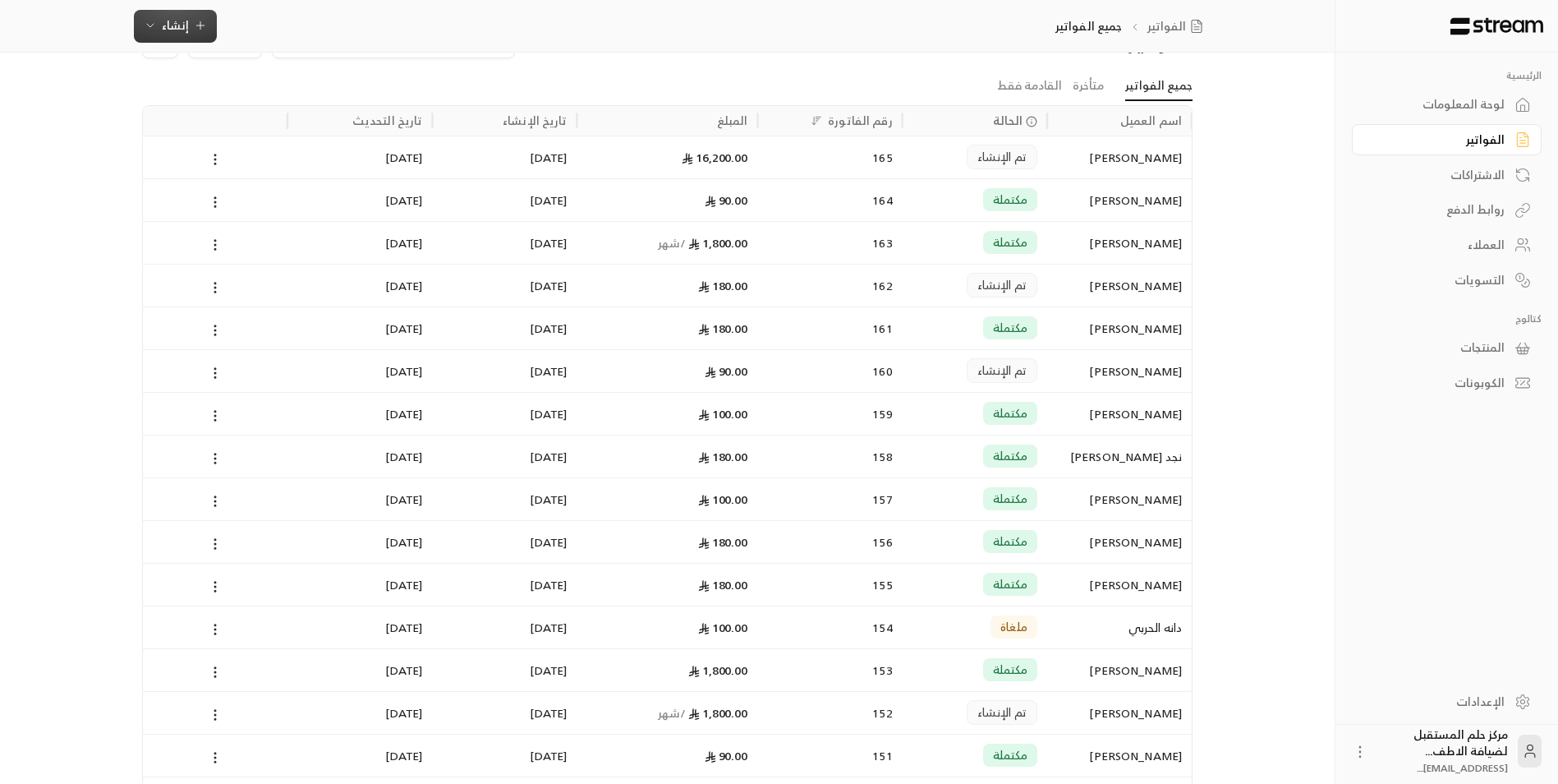
scroll to position [82, 0]
